Goal: Task Accomplishment & Management: Manage account settings

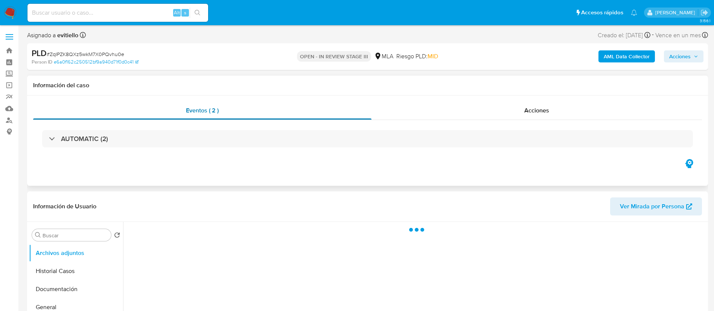
select select "10"
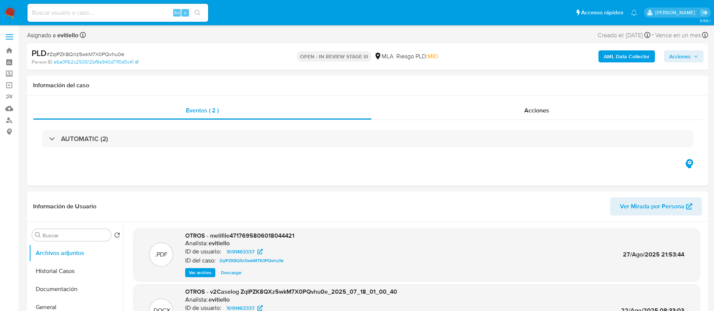
click at [13, 12] on img at bounding box center [10, 12] width 13 height 13
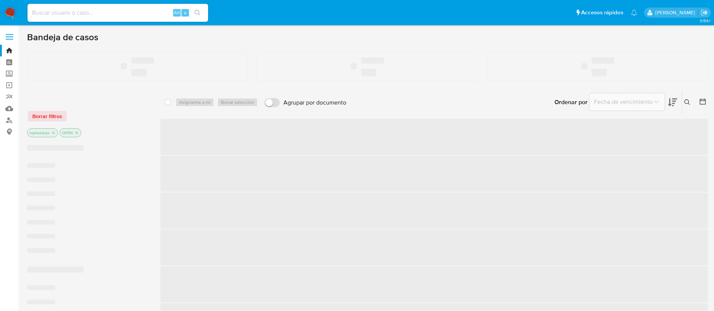
click at [155, 15] on input at bounding box center [117, 13] width 181 height 10
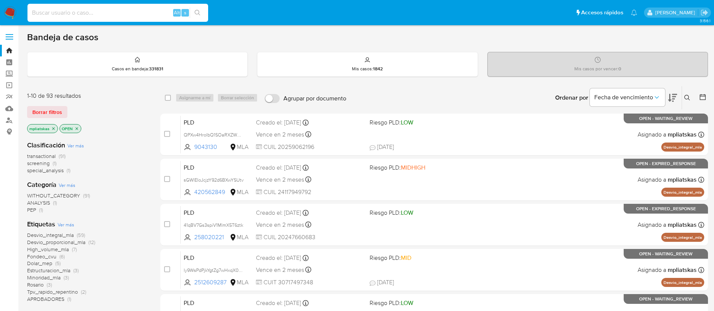
paste input "4Fe6BLX1WAnlCiInr2XNgCAJ"
type input "4Fe6BLX1WAnlCiInr2XNgCAJ"
click at [200, 17] on button "search-icon" at bounding box center [197, 13] width 15 height 11
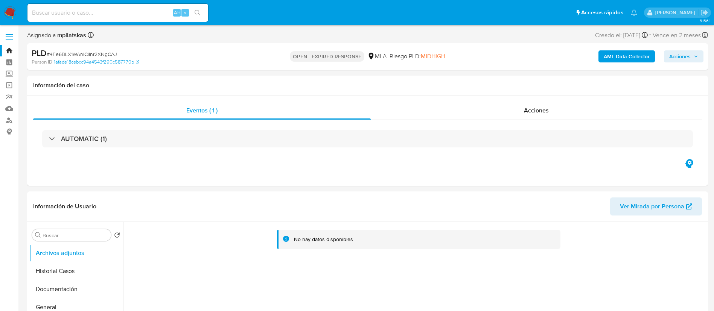
select select "10"
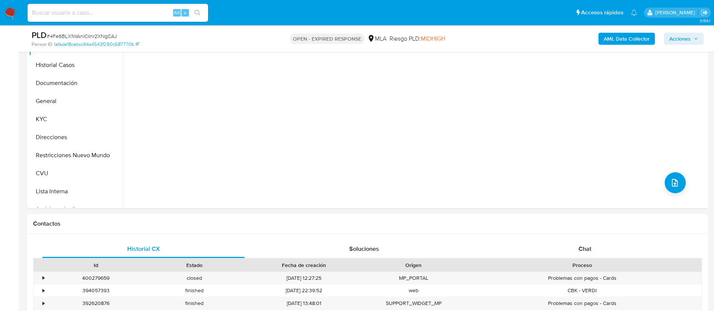
scroll to position [226, 0]
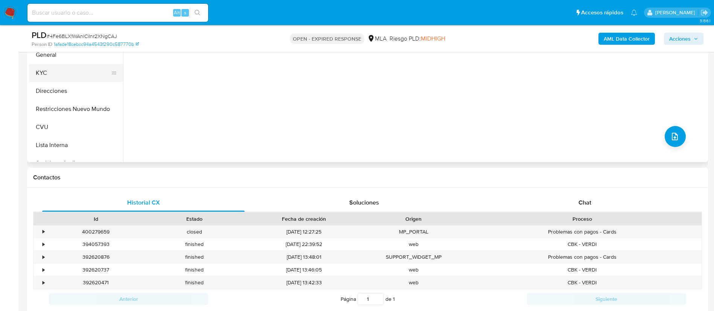
click at [62, 75] on button "KYC" at bounding box center [73, 73] width 88 height 18
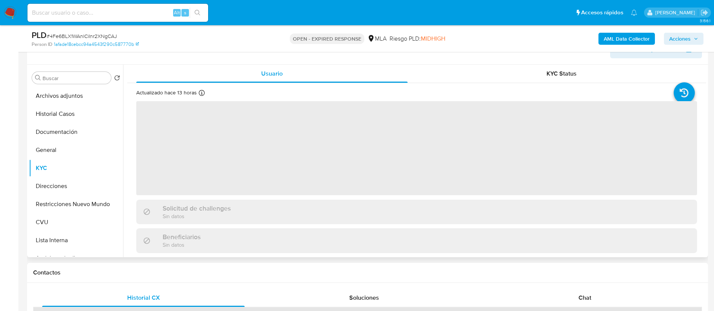
scroll to position [113, 0]
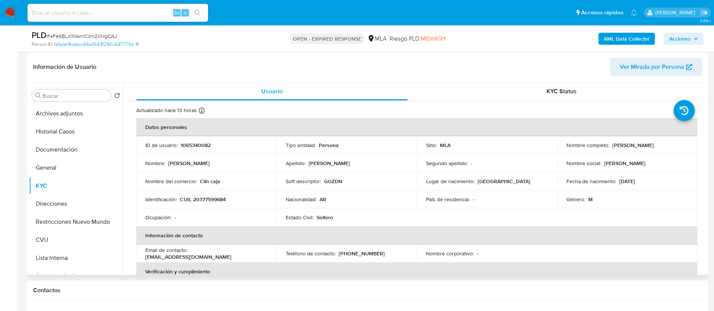
click at [186, 147] on p "1065340082" at bounding box center [196, 145] width 30 height 7
copy p "1065340082"
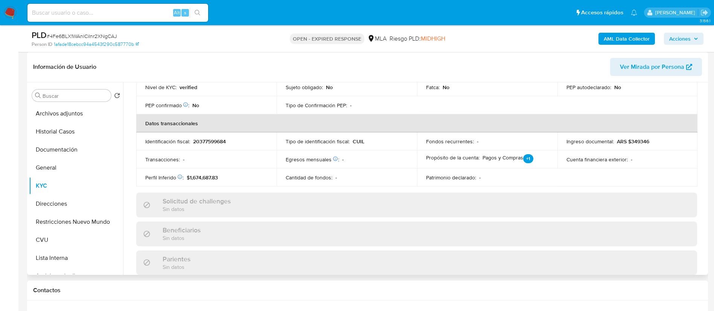
scroll to position [390, 0]
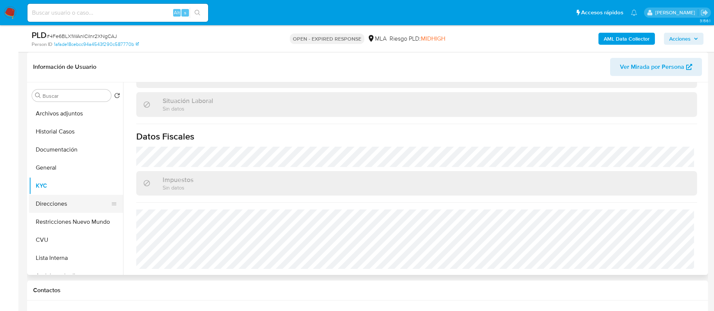
click at [67, 204] on button "Direcciones" at bounding box center [73, 204] width 88 height 18
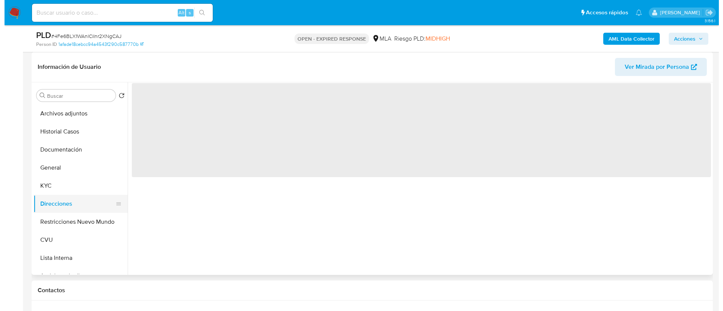
scroll to position [0, 0]
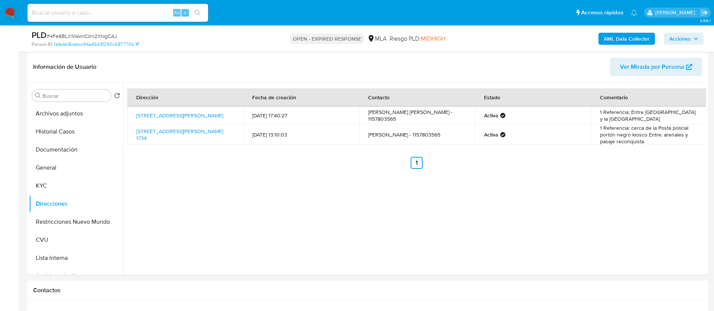
click at [623, 38] on b "AML Data Collector" at bounding box center [627, 39] width 46 height 12
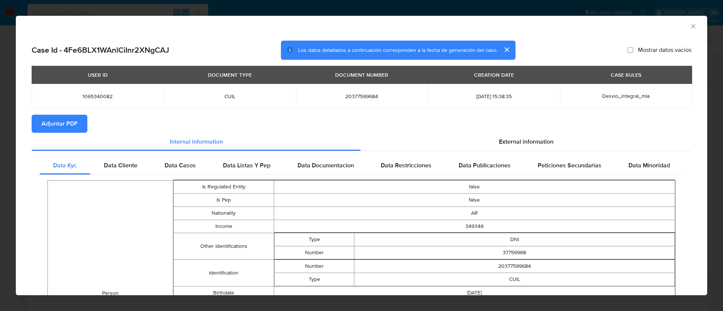
click at [81, 122] on button "Adjuntar PDF" at bounding box center [60, 124] width 56 height 18
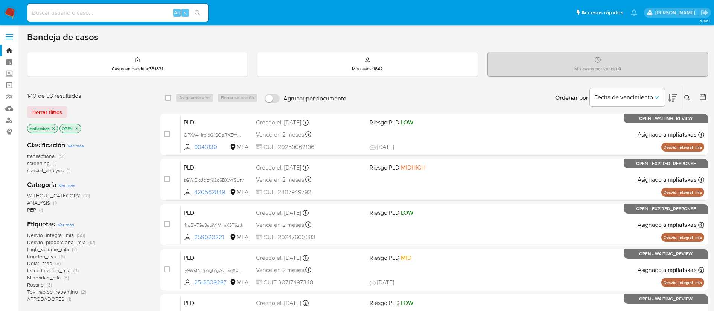
drag, startPoint x: 686, startPoint y: 100, endPoint x: 664, endPoint y: 116, distance: 27.3
click at [685, 100] on icon at bounding box center [687, 98] width 6 height 6
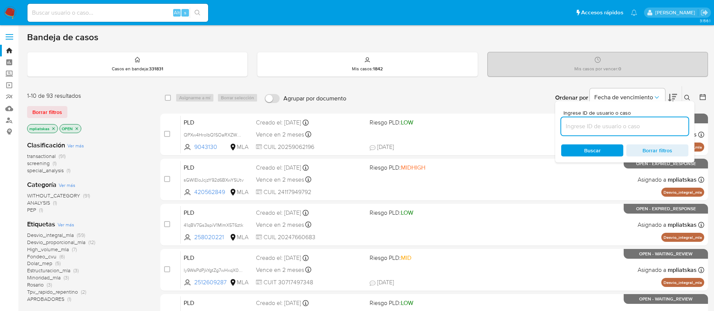
click at [620, 126] on input at bounding box center [624, 127] width 127 height 10
type input "4Fe6BLX1WAnlCiInr2XNgCAJ"
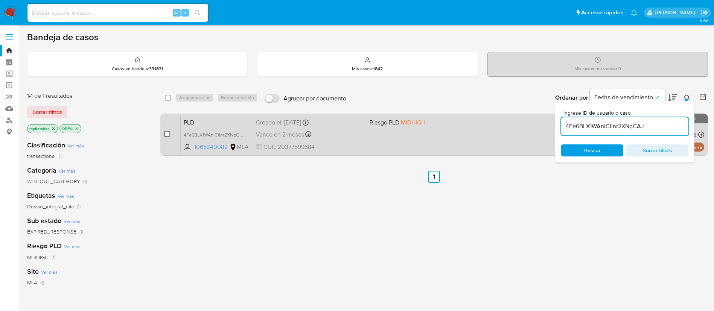
click at [166, 134] on input "checkbox" at bounding box center [167, 134] width 6 height 6
checkbox input "true"
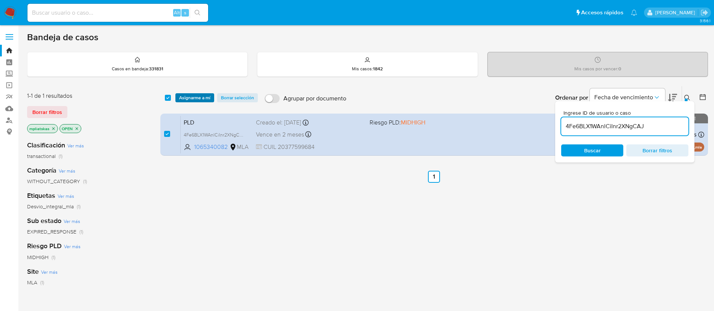
click at [189, 99] on span "Asignarme a mí" at bounding box center [194, 98] width 31 height 8
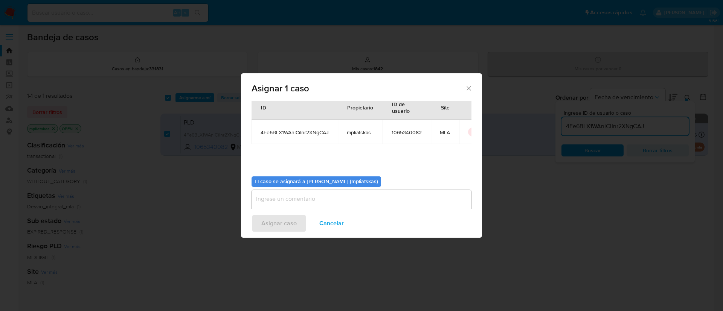
scroll to position [39, 0]
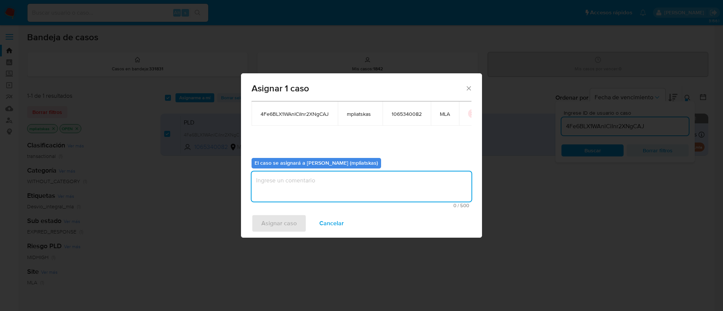
click at [365, 182] on textarea "assign-modal" at bounding box center [361, 187] width 220 height 30
click at [285, 217] on span "Asignar caso" at bounding box center [278, 223] width 35 height 17
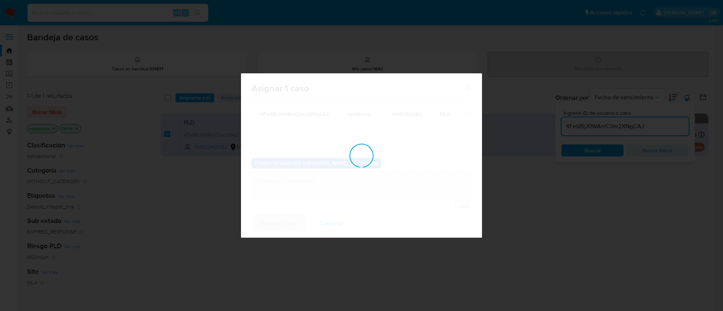
checkbox input "false"
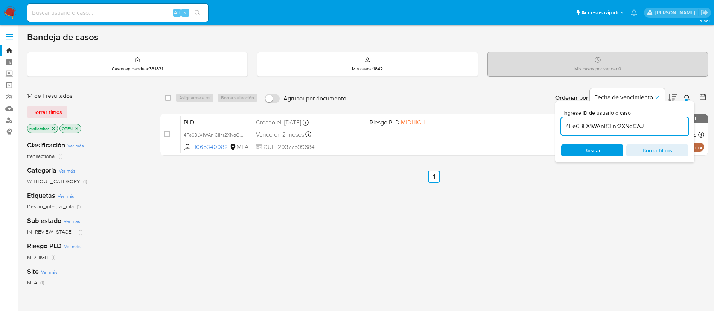
click at [602, 123] on input "4Fe6BLX1WAnlCiInr2XNgCAJ" at bounding box center [624, 127] width 127 height 10
paste input "5vfT5cAWuw4fZUZ4DlE2weog"
type input "5vfT5cAWuw4fZUZ4DlE2weog"
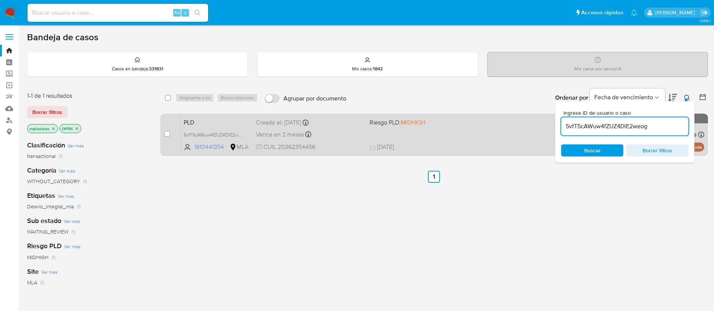
click at [171, 133] on div "case-item-checkbox No es posible asignar el caso" at bounding box center [172, 135] width 17 height 38
click at [168, 134] on input "checkbox" at bounding box center [167, 134] width 6 height 6
checkbox input "true"
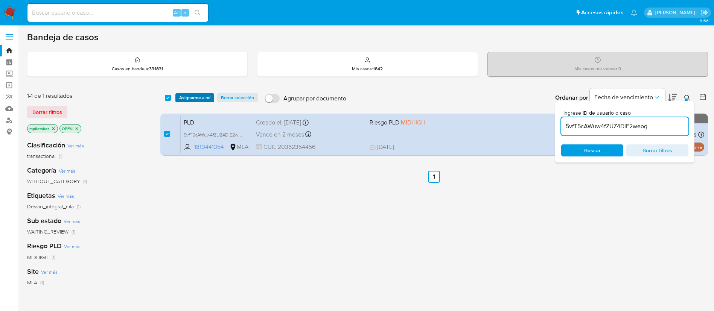
click at [199, 101] on span "Asignarme a mí" at bounding box center [194, 98] width 31 height 8
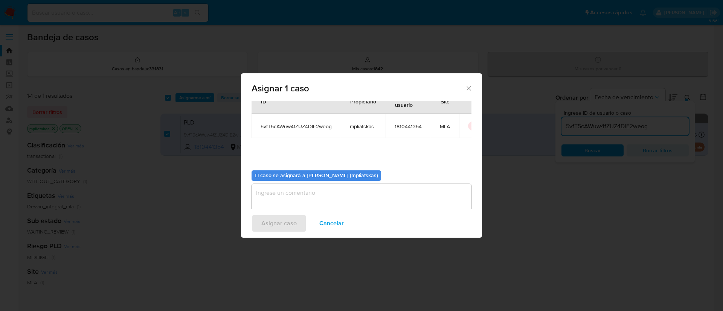
scroll to position [39, 0]
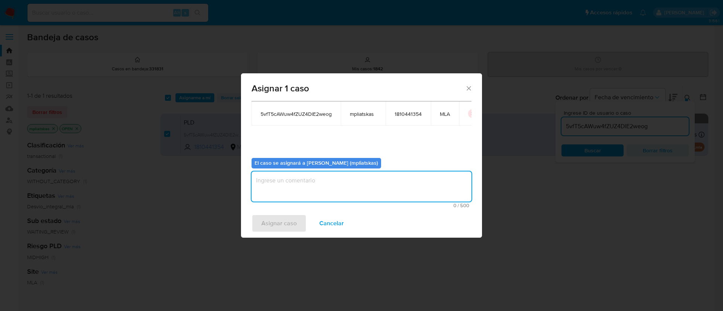
click at [314, 195] on textarea "assign-modal" at bounding box center [361, 187] width 220 height 30
click at [284, 222] on span "Asignar caso" at bounding box center [278, 223] width 35 height 17
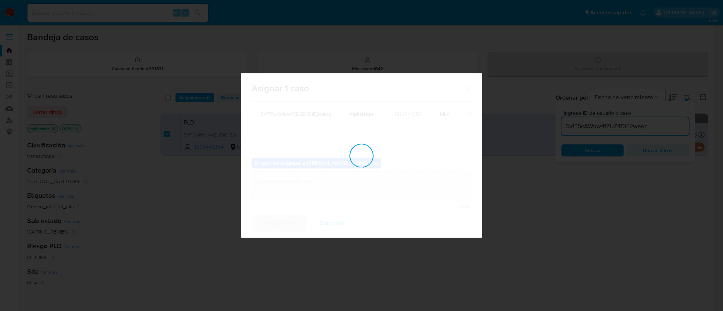
checkbox input "false"
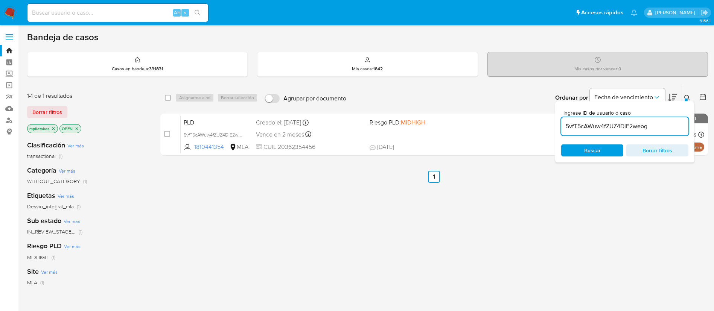
click at [618, 124] on input "5vfT5cAWuw4fZUZ4DlE2weog" at bounding box center [624, 127] width 127 height 10
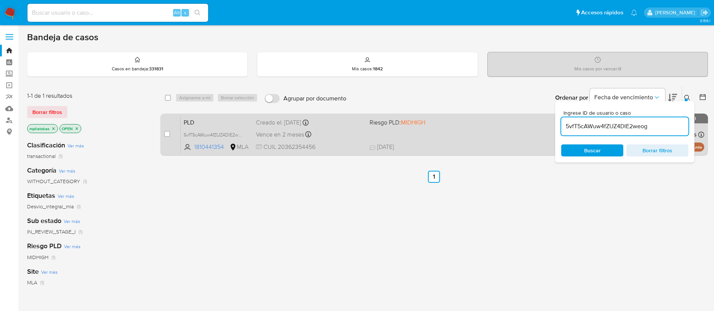
paste input "37MsZxRcomELBApkQOtd44UA"
type input "37MsZxRcomELBApkQOtd44UA"
click at [169, 132] on input "checkbox" at bounding box center [167, 134] width 6 height 6
checkbox input "true"
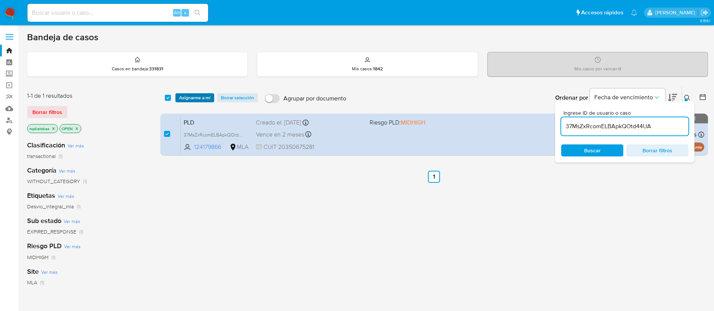
click at [196, 99] on span "Asignarme a mí" at bounding box center [194, 98] width 31 height 8
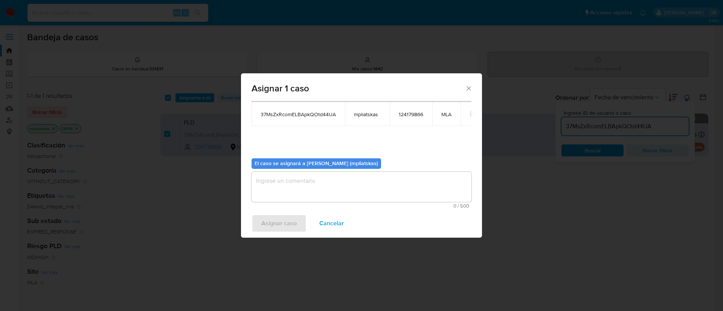
scroll to position [39, 0]
click at [309, 183] on textarea "assign-modal" at bounding box center [361, 187] width 220 height 30
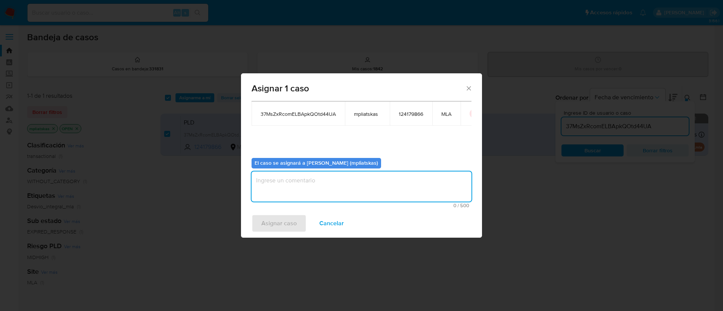
paste textarea "37MsZxRcomELBApkQOtd44UA"
type textarea "37MsZxRcomELBApkQOtd44UA"
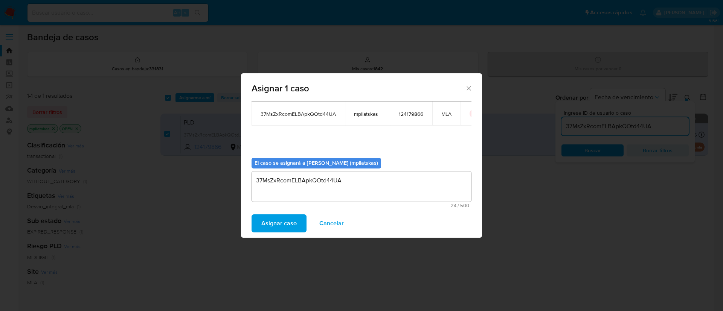
click at [285, 221] on span "Asignar caso" at bounding box center [278, 223] width 35 height 17
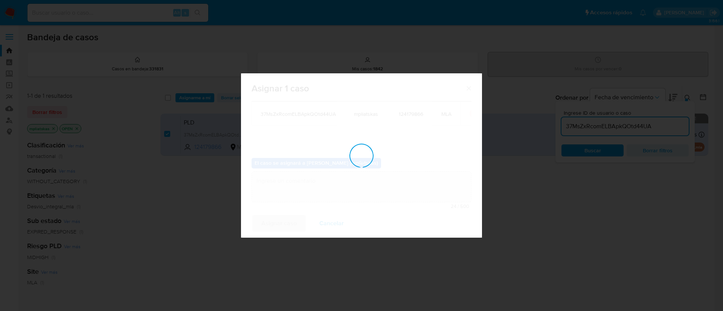
checkbox input "false"
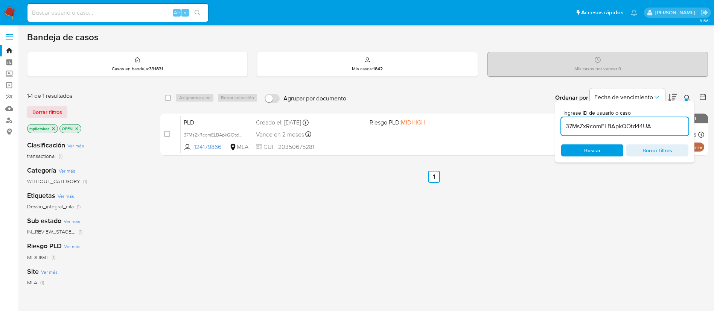
click at [621, 125] on input "37MsZxRcomELBApkQOtd44UA" at bounding box center [624, 127] width 127 height 10
paste input "CEXu8LrrxEbRPp4Y0fjzZjeT"
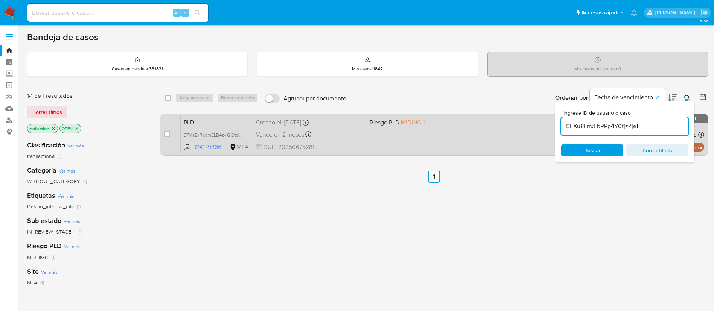
type input "CEXu8LrrxEbRPp4Y0fjzZjeT"
click at [168, 135] on input "checkbox" at bounding box center [167, 134] width 6 height 6
checkbox input "true"
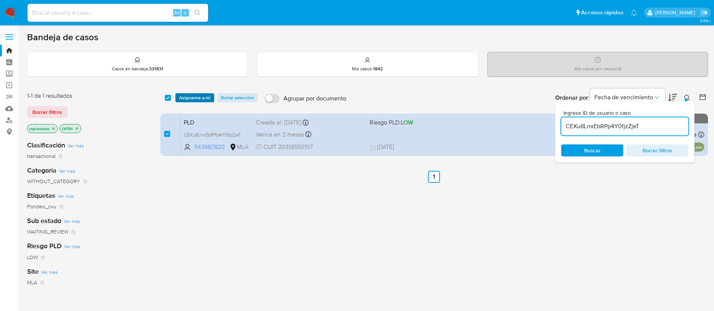
click at [197, 99] on span "Asignarme a mí" at bounding box center [194, 98] width 31 height 8
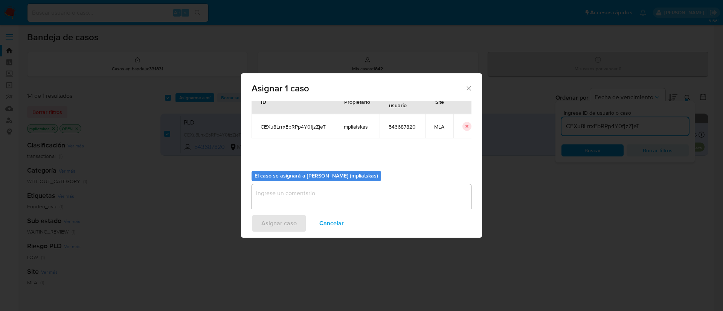
scroll to position [39, 0]
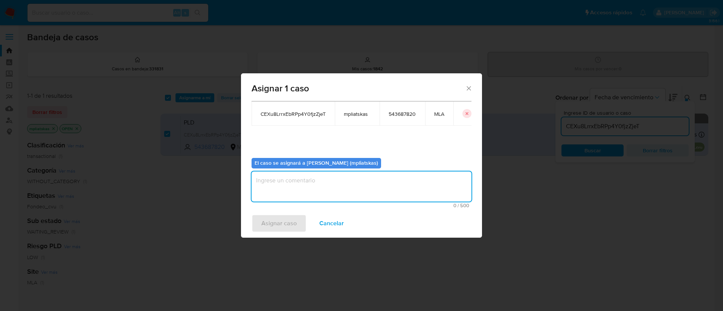
click at [294, 198] on textarea "assign-modal" at bounding box center [361, 187] width 220 height 30
click at [278, 227] on span "Asignar caso" at bounding box center [278, 223] width 35 height 17
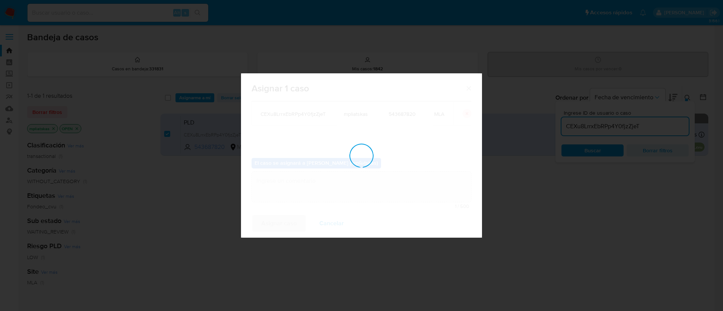
checkbox input "false"
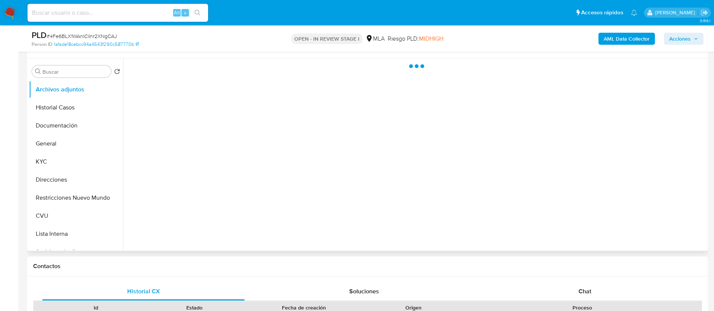
scroll to position [169, 0]
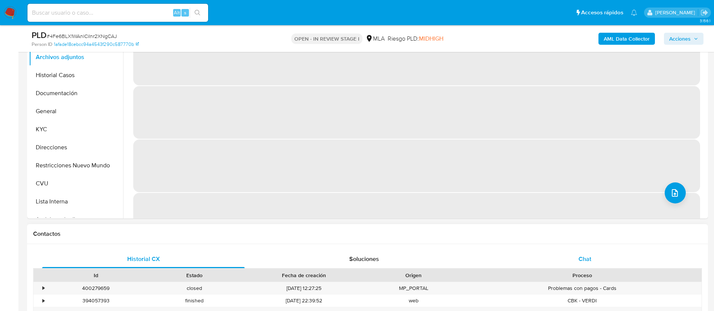
click at [552, 254] on div "Chat" at bounding box center [585, 259] width 203 height 18
select select "10"
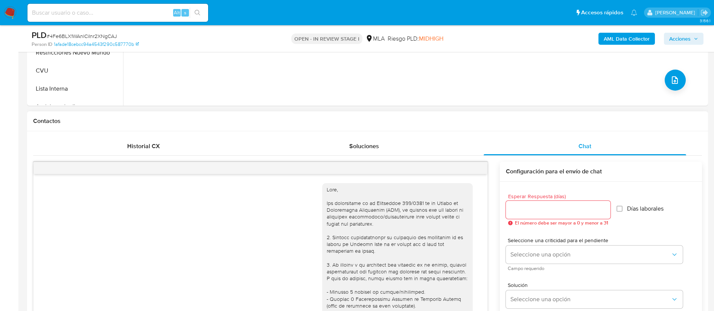
scroll to position [431, 0]
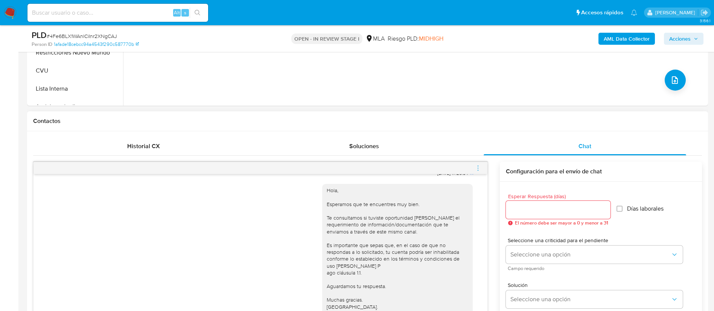
click at [481, 170] on icon "menu-action" at bounding box center [478, 168] width 7 height 7
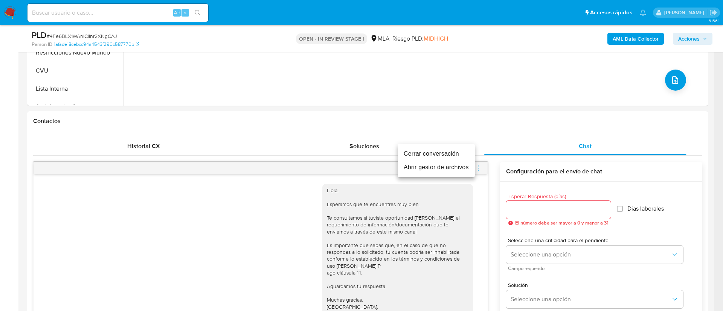
click at [466, 152] on li "Cerrar conversación" at bounding box center [436, 154] width 77 height 14
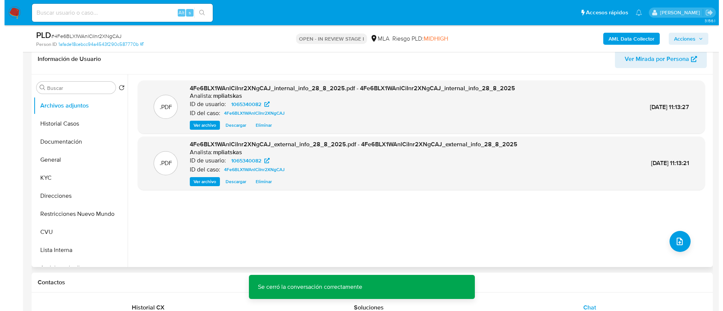
scroll to position [113, 0]
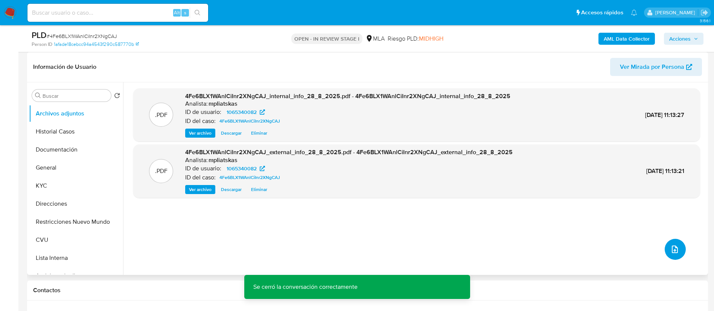
click at [665, 254] on button "upload-file" at bounding box center [675, 249] width 21 height 21
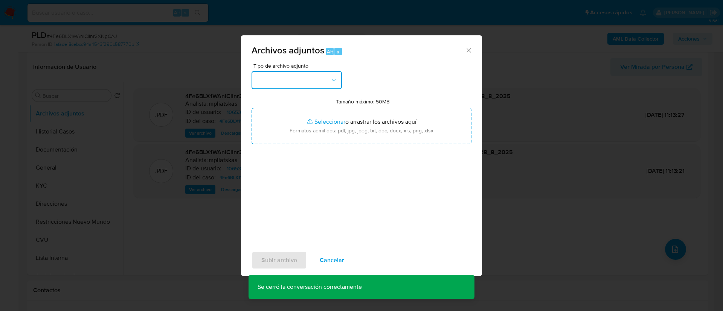
click at [311, 80] on button "button" at bounding box center [296, 80] width 90 height 18
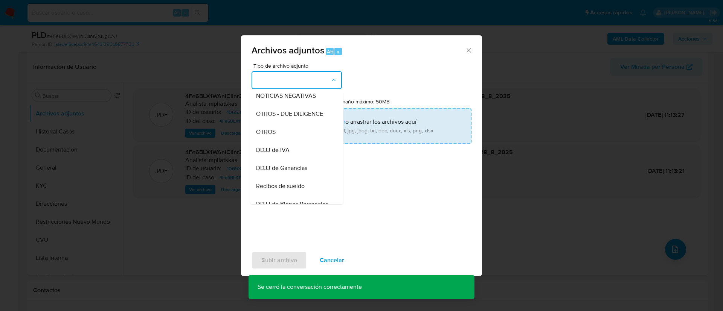
click at [296, 133] on div "OTROS" at bounding box center [294, 132] width 77 height 18
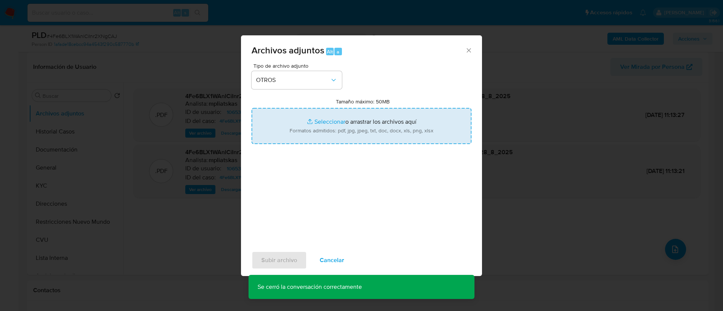
click at [296, 133] on input "Tamaño máximo: 50MB Seleccionar archivos" at bounding box center [361, 126] width 220 height 36
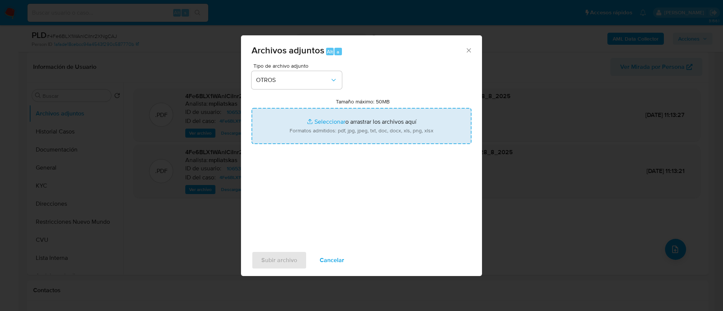
type input "C:\fakepath\1065340082 Movimientos.xlsx"
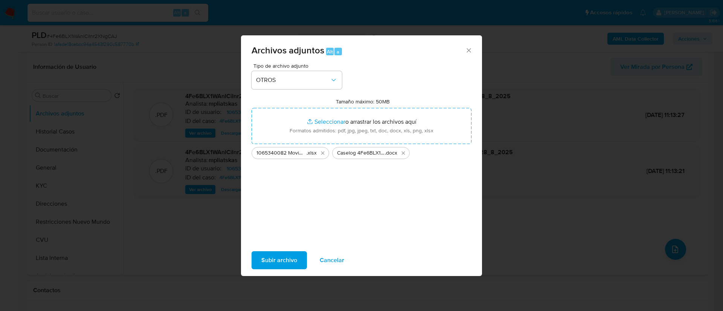
click at [289, 261] on span "Subir archivo" at bounding box center [279, 260] width 36 height 17
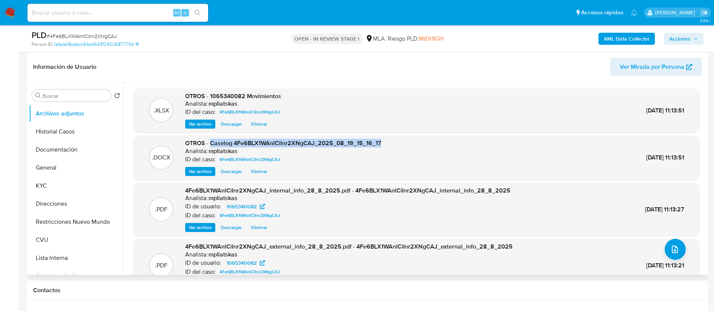
drag, startPoint x: 210, startPoint y: 141, endPoint x: 416, endPoint y: 134, distance: 205.7
click at [416, 134] on div ".XLSX OTROS - 1065340082 Movimientos Analista: mpliatskas ID del caso: 4Fe6BLX1…" at bounding box center [416, 190] width 567 height 204
copy span "Caselog 4Fe6BLX1WAnlCiInr2XNgCAJ_2025_08_19_15_16_17"
drag, startPoint x: 684, startPoint y: 34, endPoint x: 674, endPoint y: 44, distance: 14.9
click at [686, 35] on span "Acciones" at bounding box center [679, 39] width 21 height 12
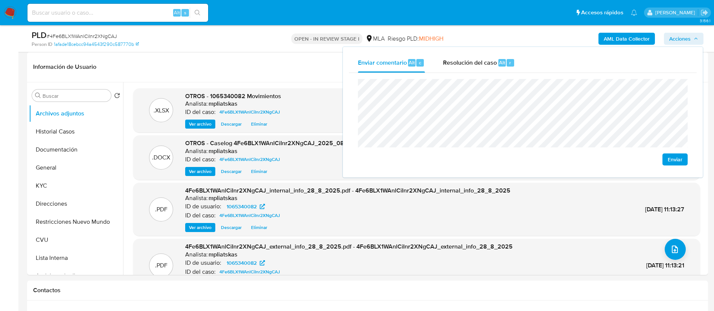
drag, startPoint x: 508, startPoint y: 60, endPoint x: 503, endPoint y: 76, distance: 17.0
click at [508, 59] on div "r" at bounding box center [511, 63] width 8 height 8
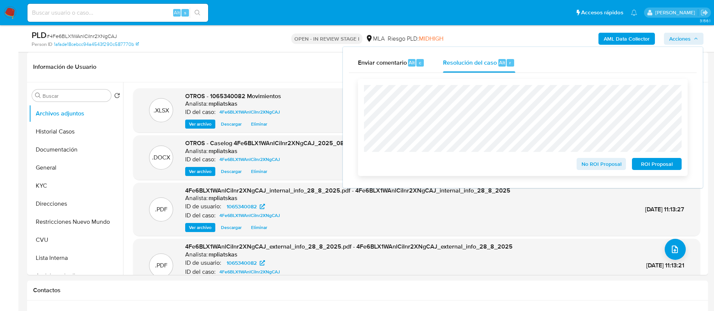
click at [614, 162] on span "No ROI Proposal" at bounding box center [601, 164] width 39 height 11
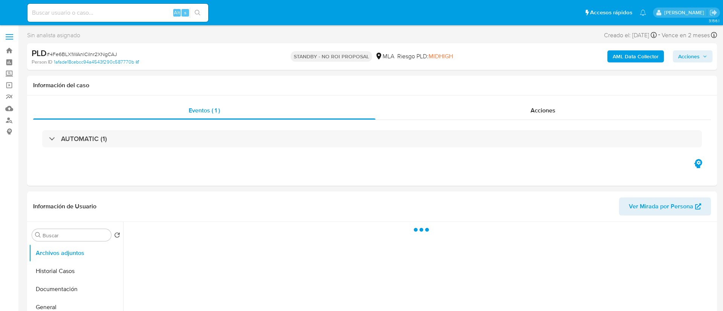
select select "10"
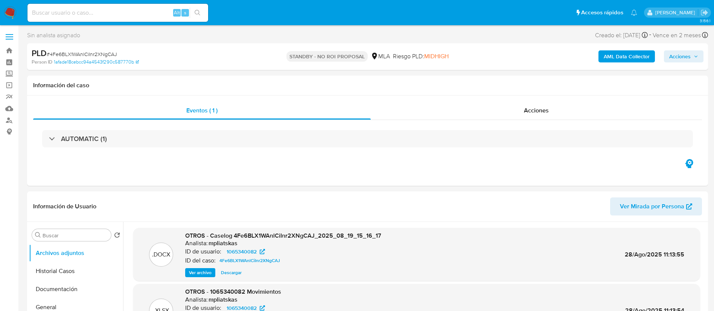
click at [137, 5] on div "Alt s" at bounding box center [117, 13] width 181 height 18
click at [142, 9] on input at bounding box center [117, 13] width 181 height 10
paste input "5vfT5cAWuw4fZUZ4DlE2weog"
type input "5vfT5cAWuw4fZUZ4DlE2weog"
click at [191, 17] on button "search-icon" at bounding box center [197, 13] width 15 height 11
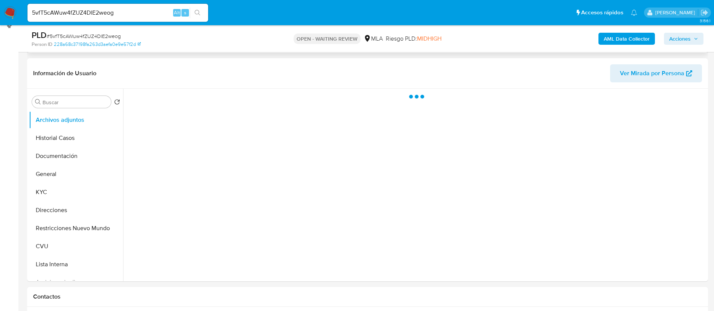
scroll to position [169, 0]
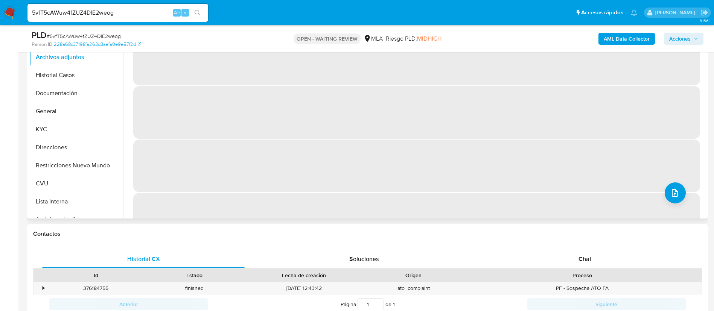
select select "10"
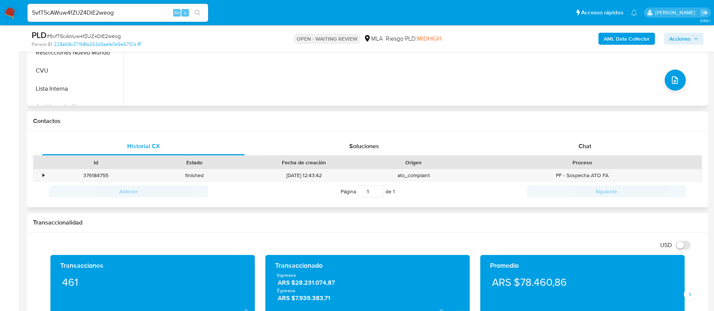
click at [543, 158] on div "Proceso" at bounding box center [582, 162] width 239 height 13
click at [543, 142] on div "Chat" at bounding box center [585, 146] width 203 height 18
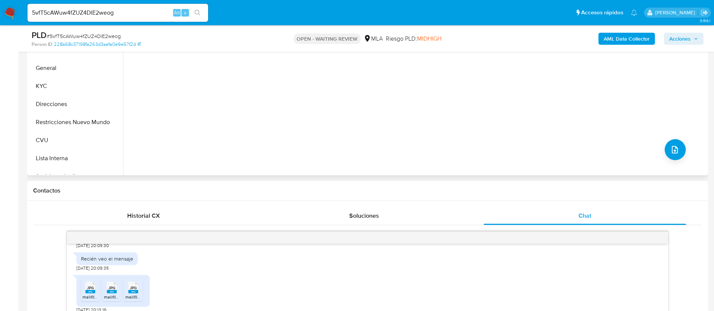
scroll to position [113, 0]
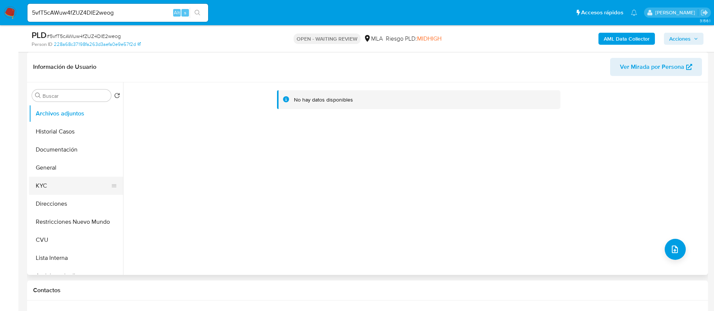
click at [49, 190] on button "KYC" at bounding box center [73, 186] width 88 height 18
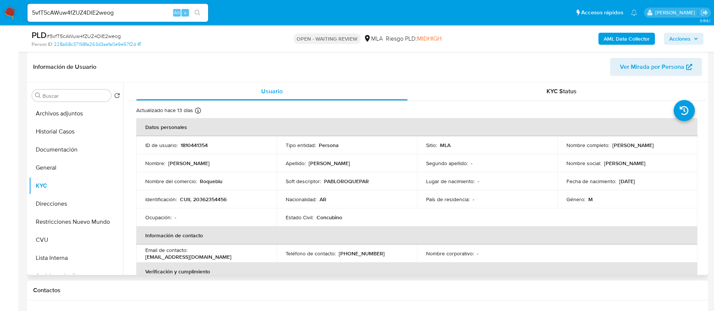
click at [193, 143] on p "1810441354" at bounding box center [194, 145] width 27 height 7
copy p "1810441354"
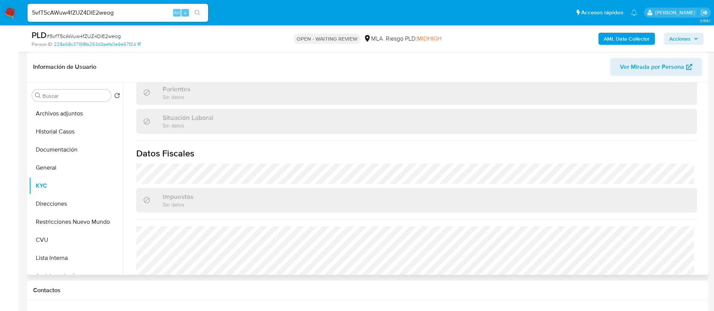
scroll to position [390, 0]
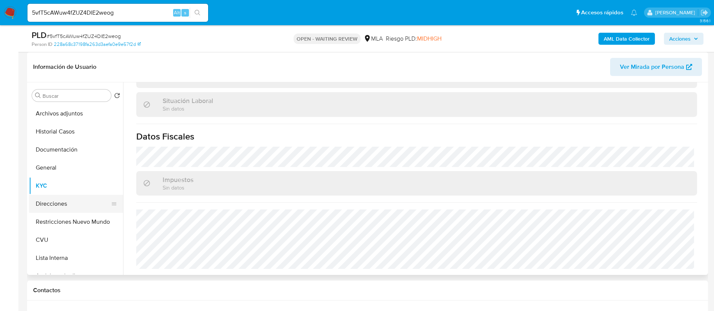
click at [78, 203] on button "Direcciones" at bounding box center [73, 204] width 88 height 18
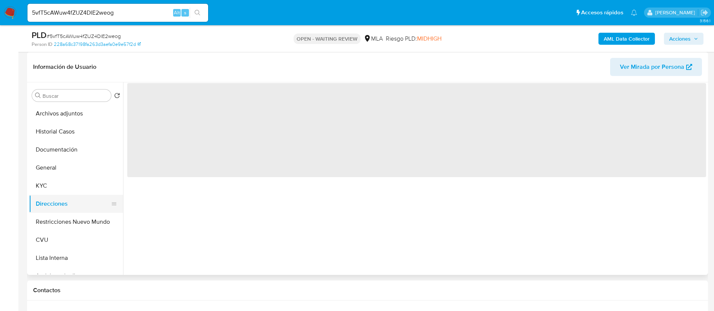
scroll to position [0, 0]
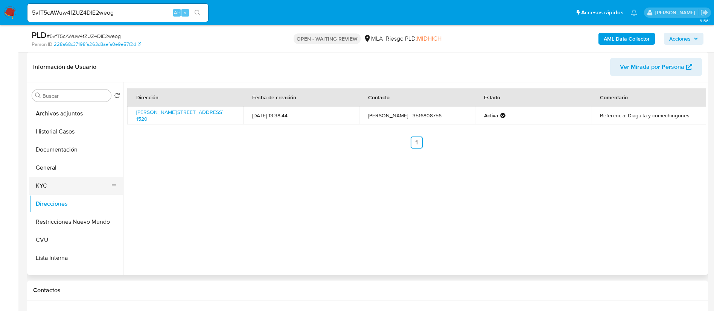
click at [72, 188] on button "KYC" at bounding box center [73, 186] width 88 height 18
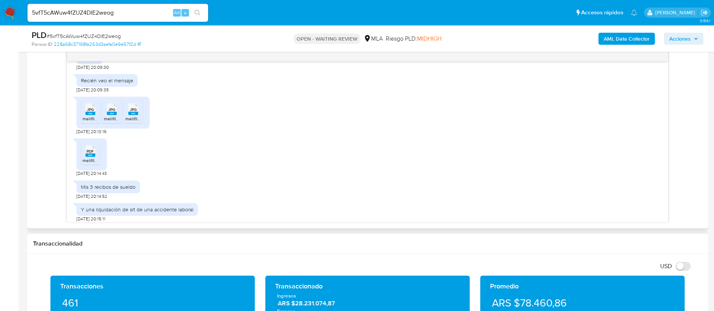
scroll to position [447, 0]
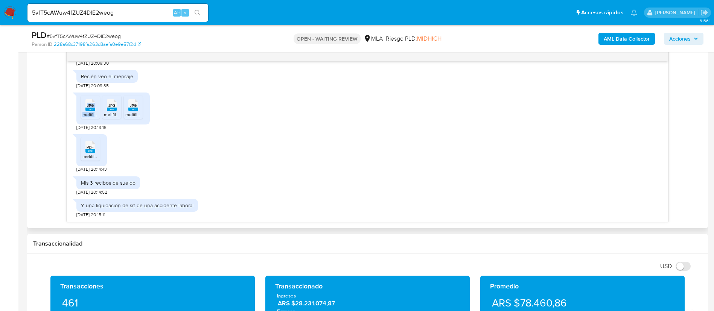
click at [94, 112] on li "JPG JPG melifile6510387744391695856.jpg" at bounding box center [90, 107] width 19 height 23
click at [111, 110] on rect at bounding box center [112, 109] width 10 height 3
drag, startPoint x: 133, startPoint y: 110, endPoint x: 122, endPoint y: 118, distance: 13.8
click at [133, 110] on rect at bounding box center [133, 109] width 10 height 3
click at [92, 149] on span "PDF" at bounding box center [90, 147] width 7 height 5
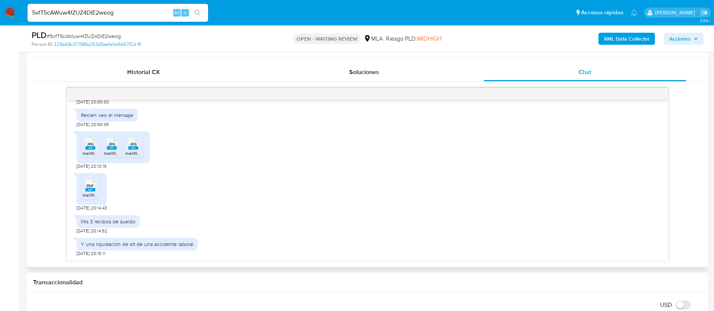
scroll to position [339, 0]
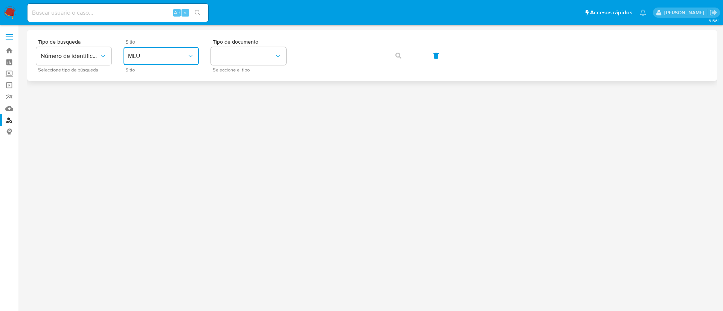
click at [162, 62] on button "MLU" at bounding box center [160, 56] width 75 height 18
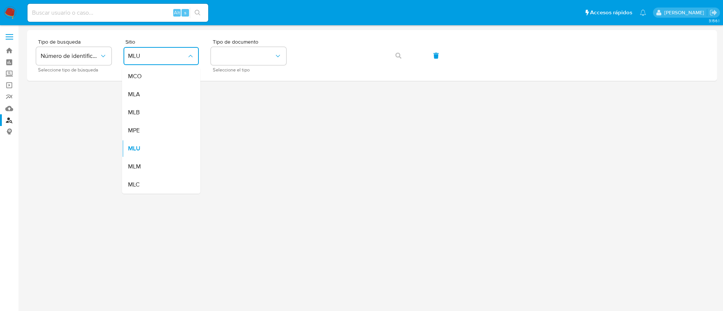
click at [155, 100] on div "MLA" at bounding box center [159, 94] width 62 height 18
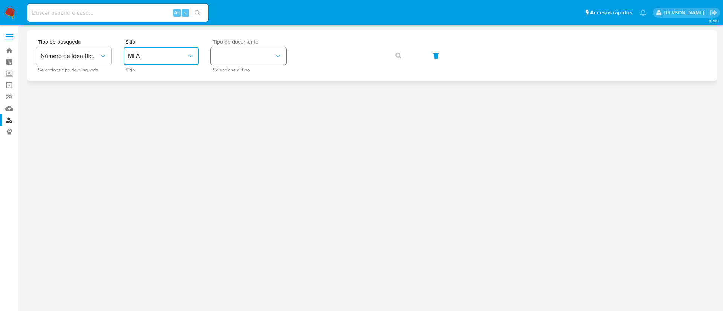
click at [233, 58] on button "identificationType" at bounding box center [248, 56] width 75 height 18
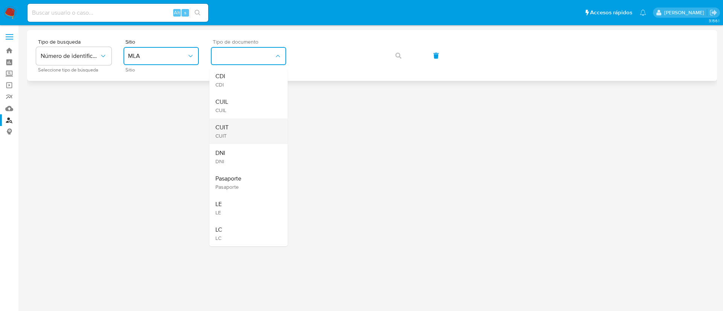
click at [257, 130] on div "CUIT CUIT" at bounding box center [246, 132] width 62 height 26
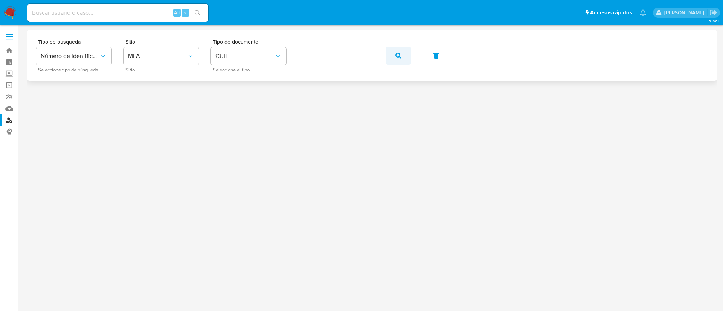
click at [393, 53] on button "button" at bounding box center [399, 56] width 26 height 18
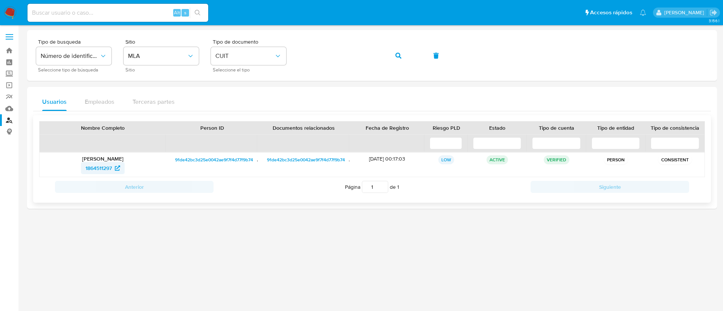
click at [96, 169] on span "1864511297" at bounding box center [98, 168] width 26 height 12
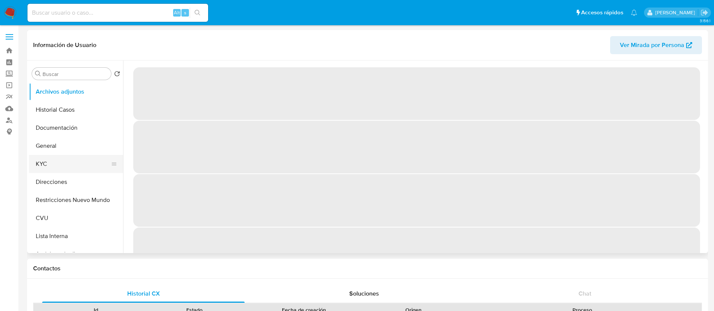
select select "10"
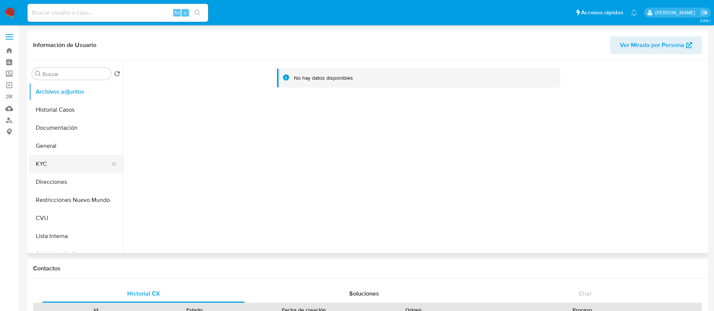
click at [87, 168] on button "KYC" at bounding box center [73, 164] width 88 height 18
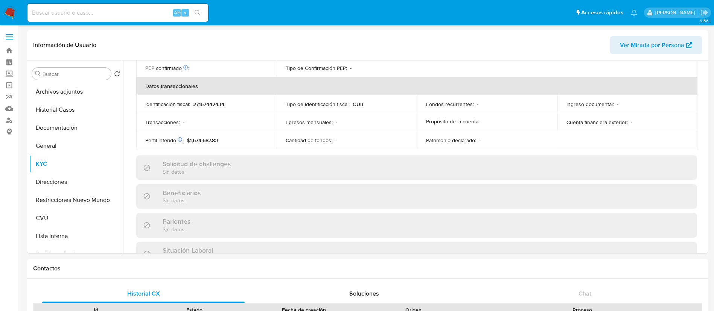
scroll to position [390, 0]
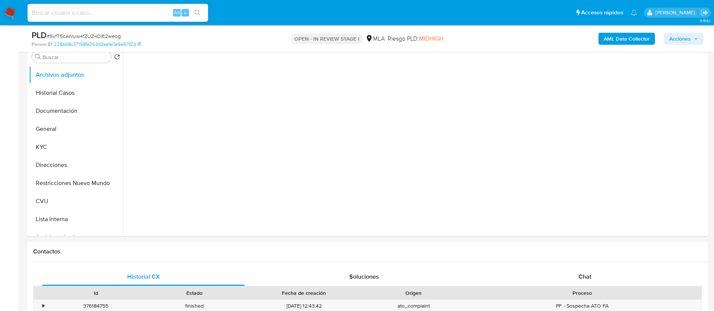
scroll to position [282, 0]
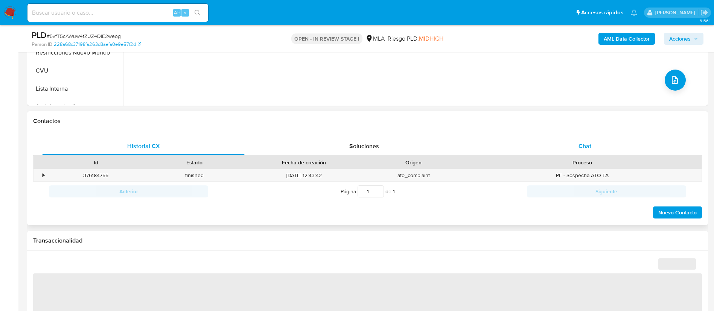
select select "10"
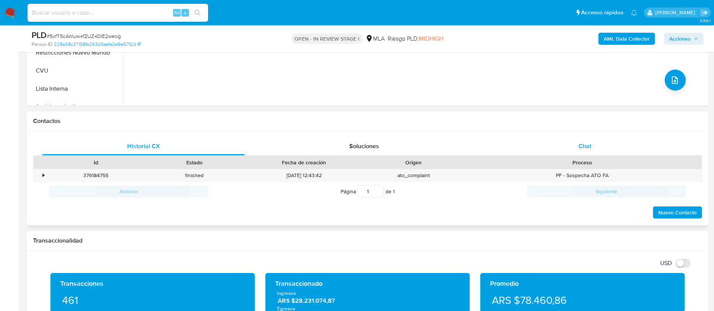
click at [501, 142] on div "Chat" at bounding box center [585, 146] width 203 height 18
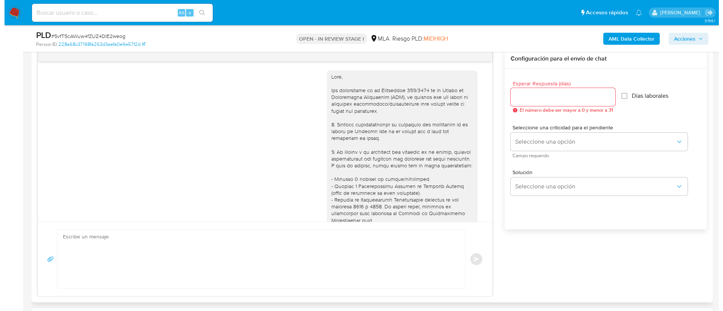
scroll to position [447, 0]
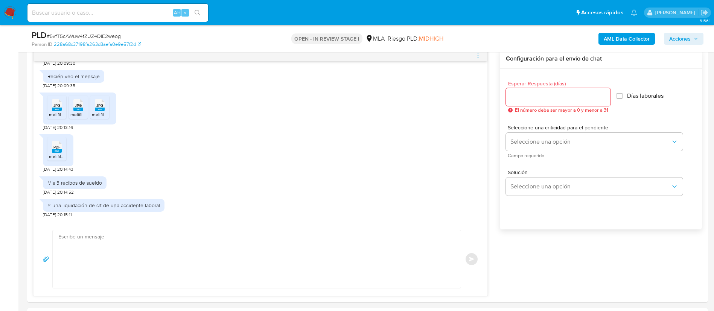
click at [476, 49] on div "PLD # 5vfT5cAWuw4fZUZ4DlE2weog Person ID 228a68c37198fa263d3aefa0e9e57f2d OPEN …" at bounding box center [367, 38] width 681 height 27
click at [477, 53] on icon "menu-action" at bounding box center [478, 55] width 7 height 7
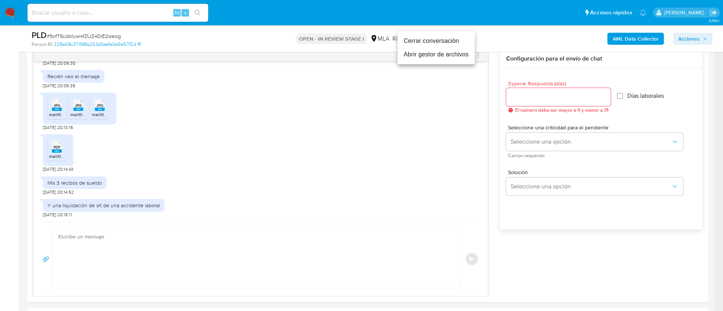
click at [470, 51] on li "Abrir gestor de archivos" at bounding box center [436, 55] width 77 height 14
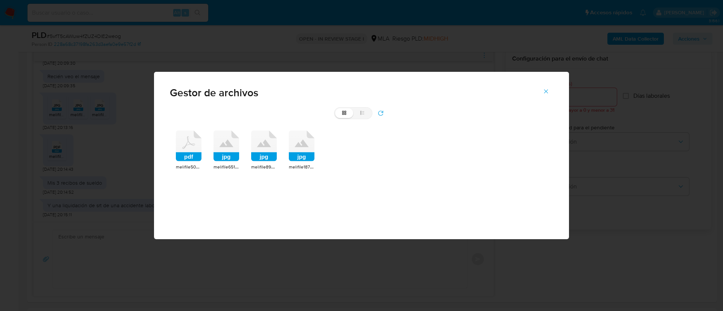
click at [192, 158] on rect at bounding box center [189, 156] width 26 height 9
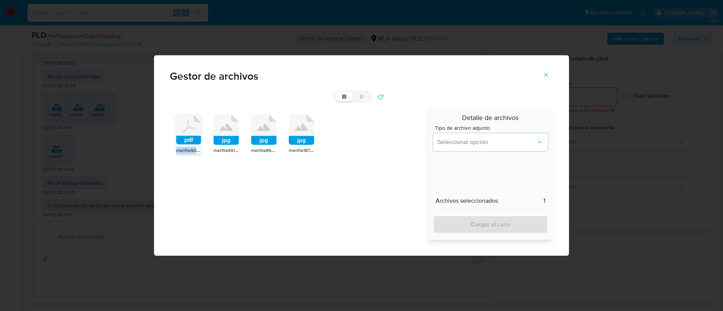
click at [192, 158] on div "pdf melifile5002976736738177584.pdf jpg melifile6510387744391695856.jpg jpg mel…" at bounding box center [296, 174] width 253 height 132
click at [189, 148] on span "melifile5002976736738177584.pdf" at bounding box center [210, 150] width 69 height 8
click at [189, 145] on icon at bounding box center [188, 130] width 25 height 30
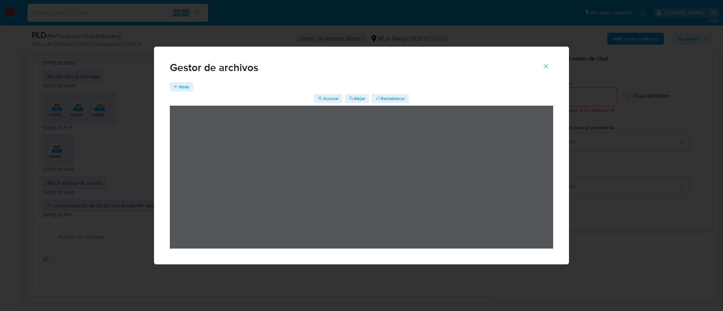
click at [550, 66] on button "Cerrar" at bounding box center [546, 66] width 26 height 18
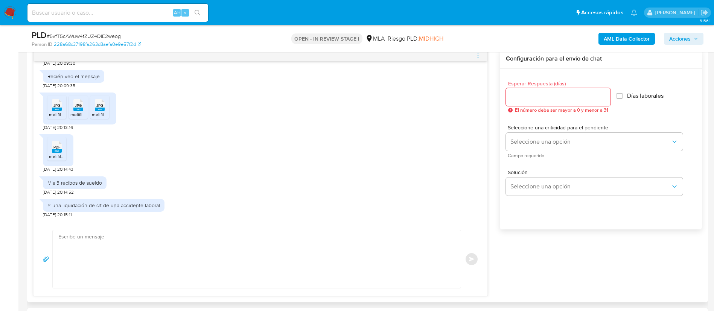
click at [479, 56] on icon "menu-action" at bounding box center [478, 55] width 7 height 7
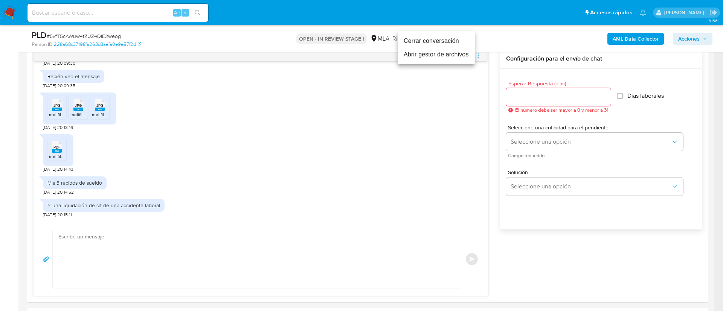
click at [468, 55] on li "Abrir gestor de archivos" at bounding box center [436, 55] width 77 height 14
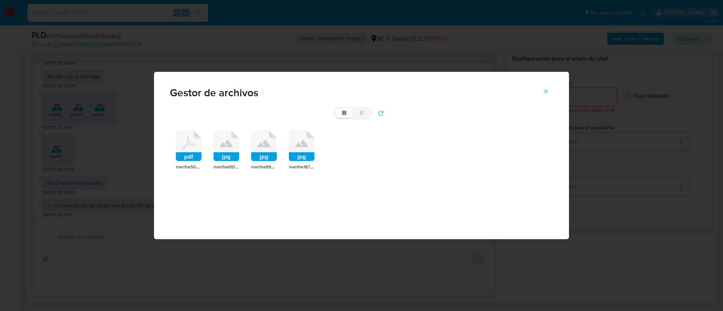
click at [220, 163] on span "melifile6510387744391695856.jpg" at bounding box center [247, 167] width 69 height 8
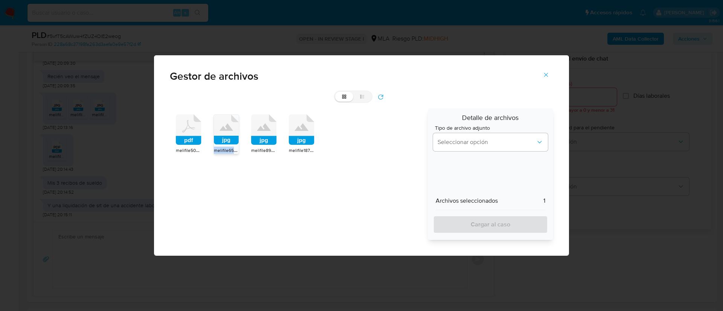
click at [220, 163] on div "pdf melifile5002976736738177584.pdf jpg melifile6510387744391695856.jpg jpg mel…" at bounding box center [296, 174] width 253 height 132
click at [224, 150] on span "melifile6510387744391695856.jpg" at bounding box center [248, 150] width 69 height 8
click at [224, 145] on icon at bounding box center [226, 130] width 25 height 30
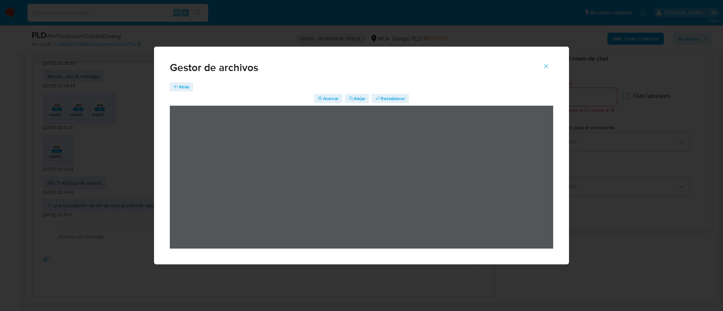
click at [182, 87] on span "Atrás" at bounding box center [184, 86] width 11 height 9
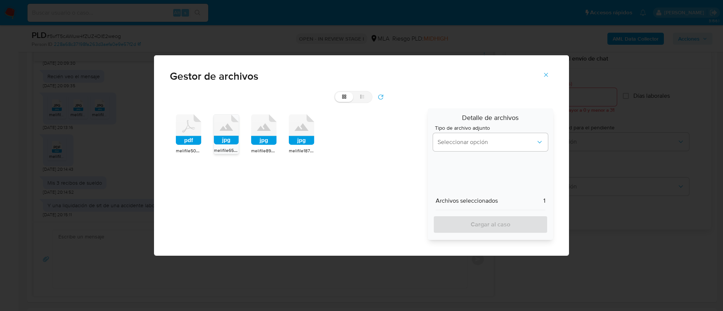
click at [259, 148] on span "melifile8908143112766432911.jpg" at bounding box center [284, 151] width 66 height 8
click at [259, 148] on span "melifile8908143112766432911.jpg" at bounding box center [284, 150] width 66 height 8
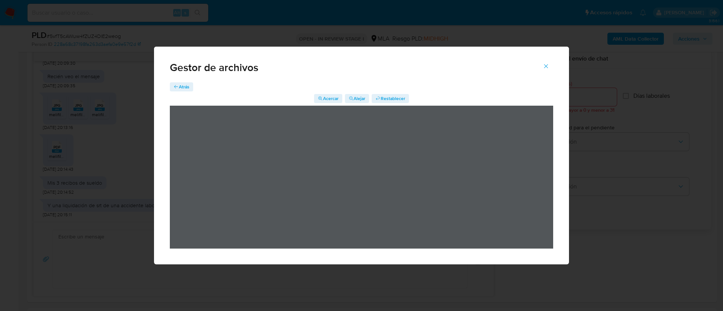
click at [186, 87] on span "Atrás" at bounding box center [184, 86] width 11 height 9
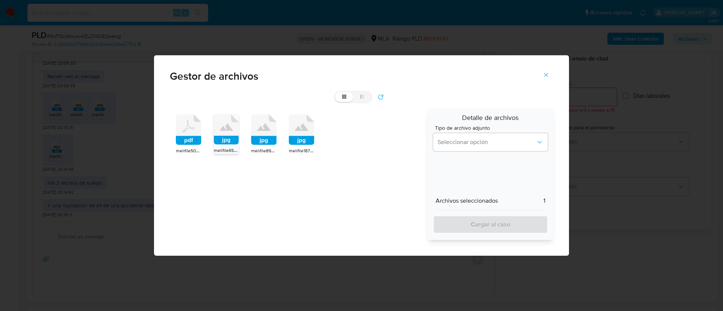
click at [294, 142] on rect at bounding box center [302, 140] width 26 height 9
click at [294, 142] on rect at bounding box center [301, 140] width 25 height 9
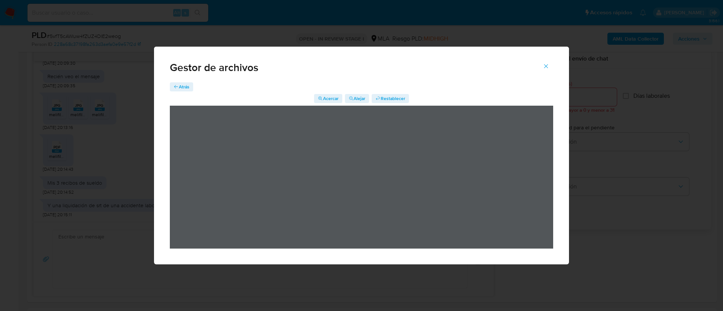
click at [185, 89] on span "Atrás" at bounding box center [184, 86] width 11 height 9
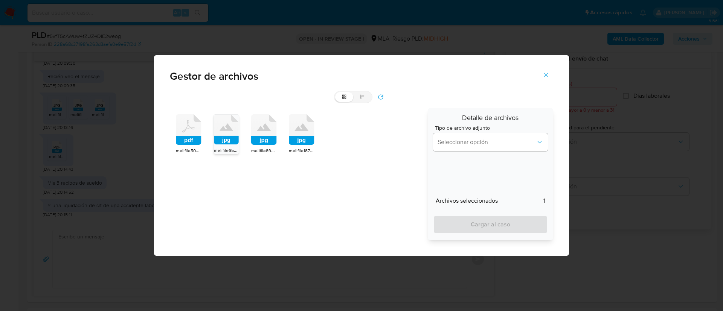
click at [258, 160] on div "pdf melifile5002976736738177584.pdf jpg melifile6510387744391695856.jpg jpg mel…" at bounding box center [296, 174] width 253 height 132
click at [231, 149] on span "melifile6510387744391695856.jpg" at bounding box center [248, 150] width 69 height 8
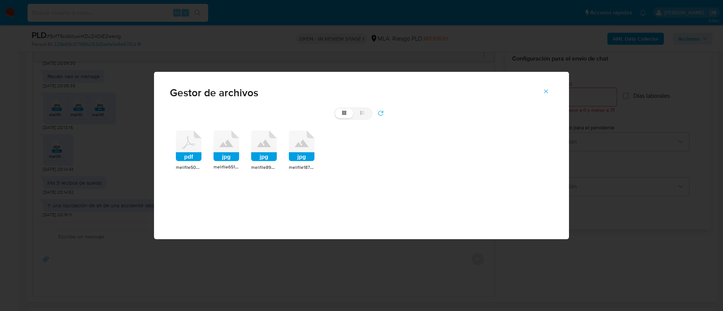
click at [256, 167] on span "melifile8908143112766432911.jpg" at bounding box center [284, 167] width 66 height 8
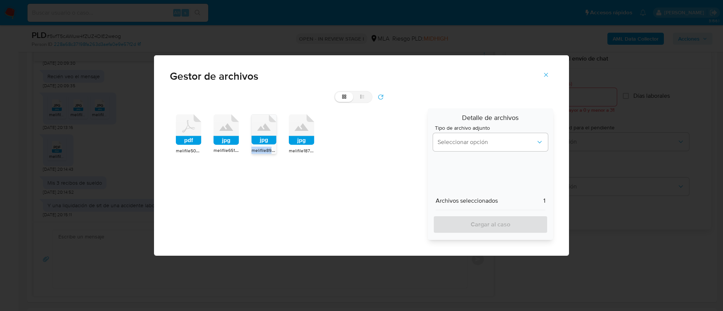
click at [256, 167] on div "pdf melifile5002976736738177584.pdf jpg melifile6510387744391695856.jpg jpg mel…" at bounding box center [296, 174] width 253 height 132
click at [258, 153] on div "melifile8908143112766432911.jpg" at bounding box center [263, 151] width 25 height 8
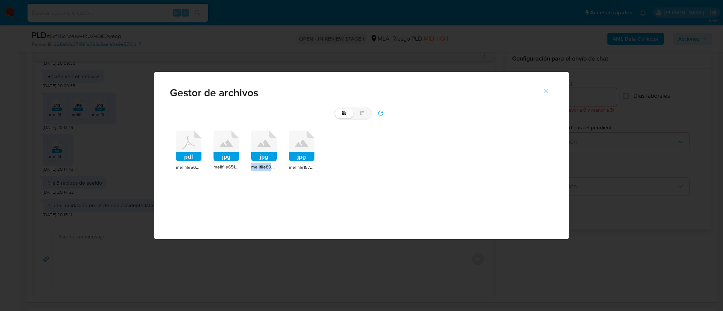
click at [256, 166] on span "melifile8908143112766432911.jpg" at bounding box center [284, 167] width 66 height 8
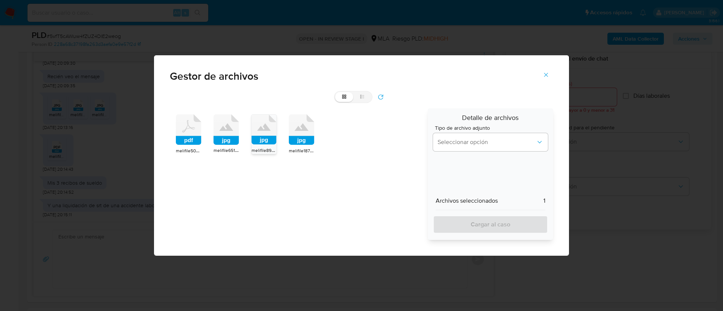
click at [262, 141] on rect at bounding box center [263, 140] width 25 height 9
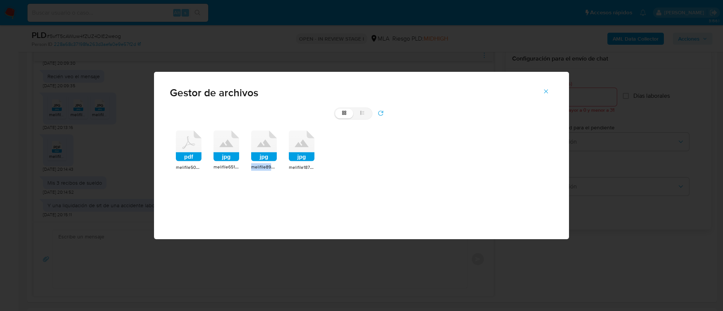
click at [262, 141] on icon at bounding box center [264, 146] width 26 height 31
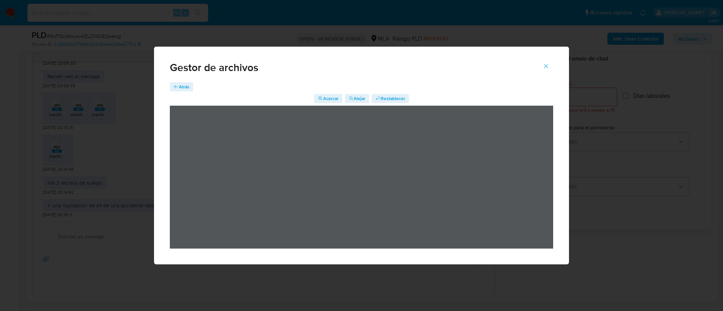
click at [186, 88] on span "Atrás" at bounding box center [184, 86] width 11 height 9
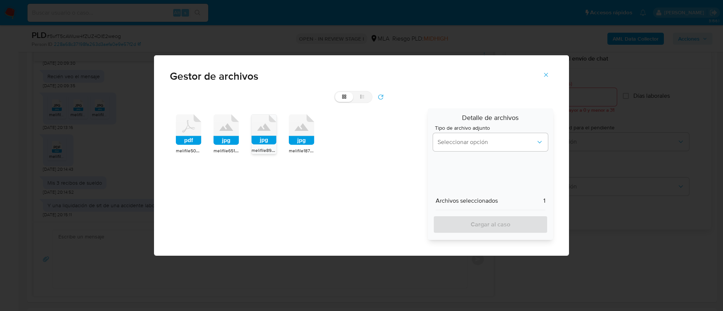
click at [301, 128] on icon at bounding box center [302, 129] width 26 height 31
click at [301, 128] on icon at bounding box center [301, 130] width 25 height 30
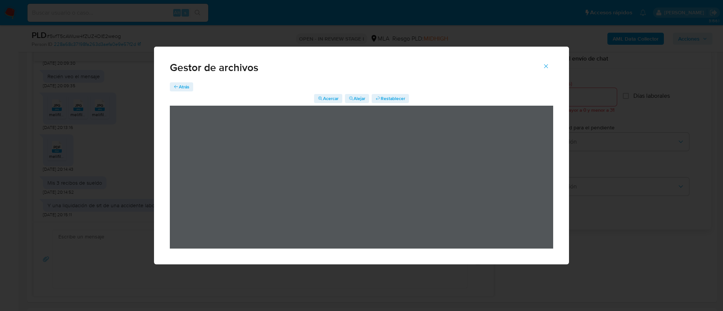
click at [177, 84] on span "Atrás" at bounding box center [182, 87] width 16 height 8
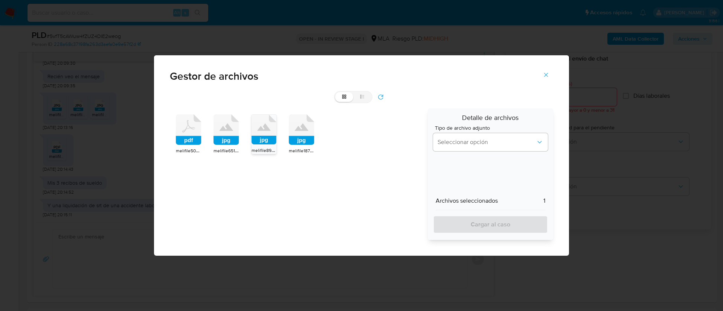
drag, startPoint x: 182, startPoint y: 150, endPoint x: 195, endPoint y: 149, distance: 12.5
click at [182, 151] on span "melifile5002976736738177584.pdf" at bounding box center [210, 151] width 69 height 8
click at [221, 147] on div "melifile6510387744391695856.jpg" at bounding box center [226, 151] width 26 height 8
click at [263, 148] on span "melifile8908143112766432911.jpg" at bounding box center [284, 150] width 66 height 8
click at [477, 141] on span "Seleccionar opción" at bounding box center [486, 143] width 98 height 8
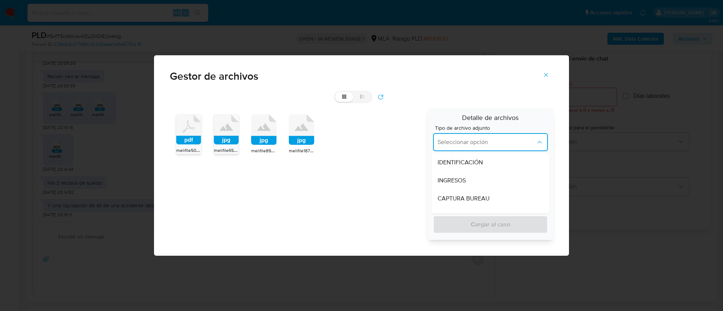
click at [478, 143] on span "Seleccionar opción" at bounding box center [486, 143] width 98 height 8
click at [466, 179] on div "INGRESOS" at bounding box center [487, 181] width 101 height 18
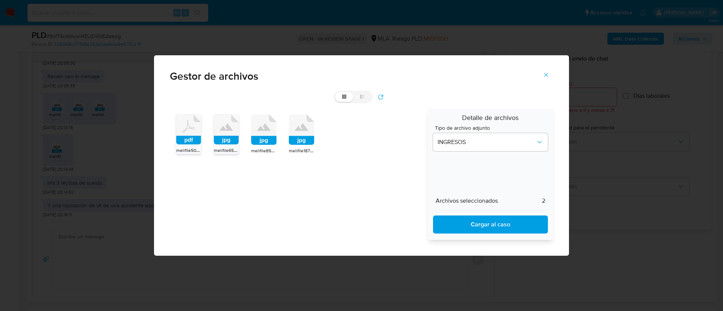
click at [476, 226] on span "Cargar al caso" at bounding box center [490, 224] width 95 height 17
click at [624, 120] on div "Gestor de archivos grid list pdf melifile5002976736738177584.pdf jpg melifile65…" at bounding box center [361, 155] width 723 height 311
click at [548, 74] on icon "Cerrar" at bounding box center [546, 75] width 7 height 7
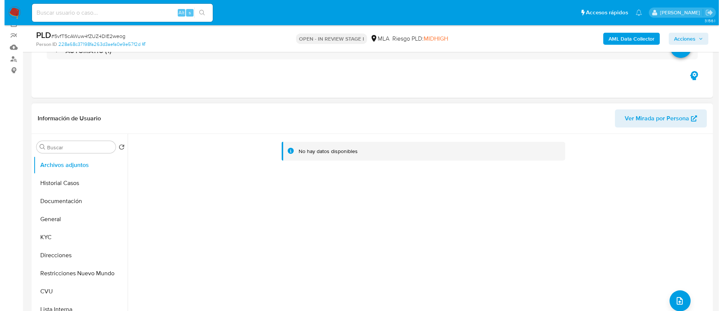
scroll to position [56, 0]
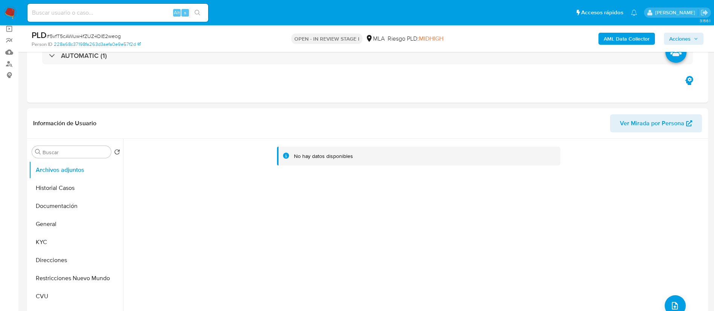
click at [608, 38] on b "AML Data Collector" at bounding box center [627, 39] width 46 height 12
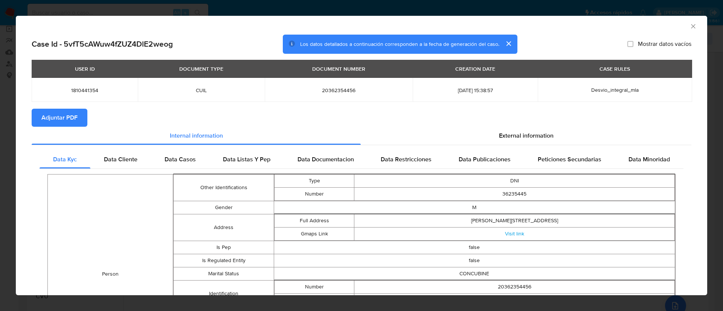
click at [82, 115] on button "Adjuntar PDF" at bounding box center [60, 118] width 56 height 18
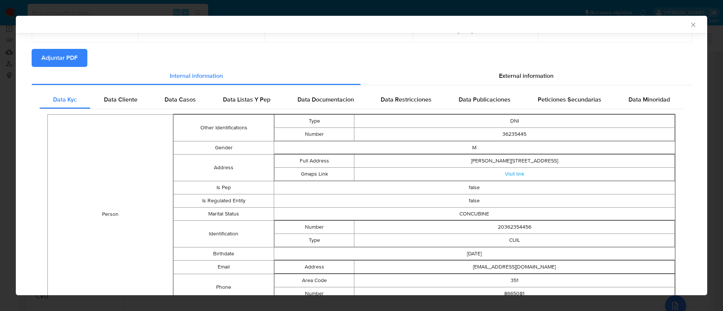
scroll to position [7, 0]
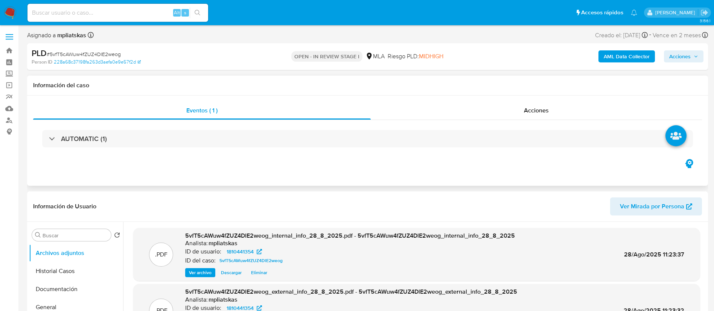
select select "10"
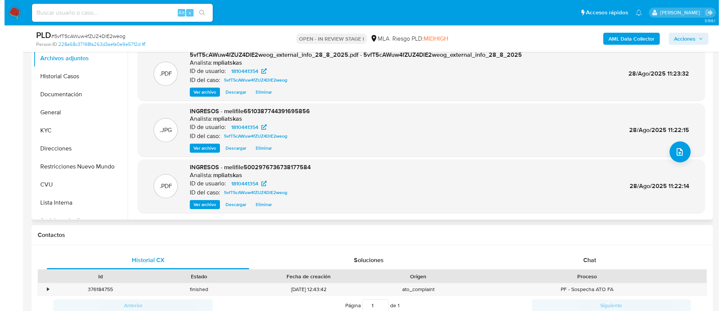
scroll to position [169, 0]
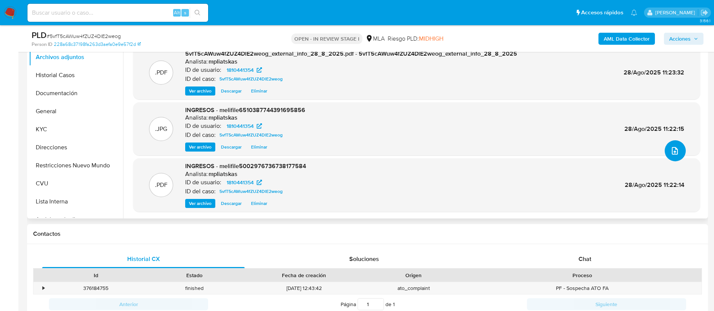
click at [672, 154] on icon "upload-file" at bounding box center [675, 151] width 6 height 8
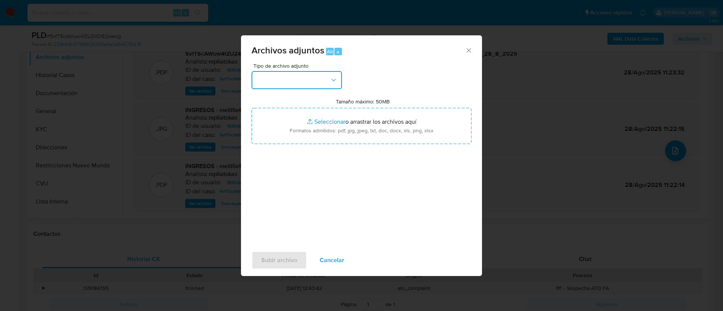
click at [293, 87] on button "button" at bounding box center [296, 80] width 90 height 18
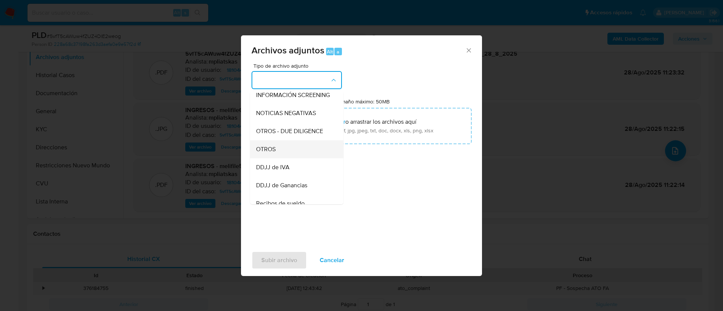
scroll to position [113, 0]
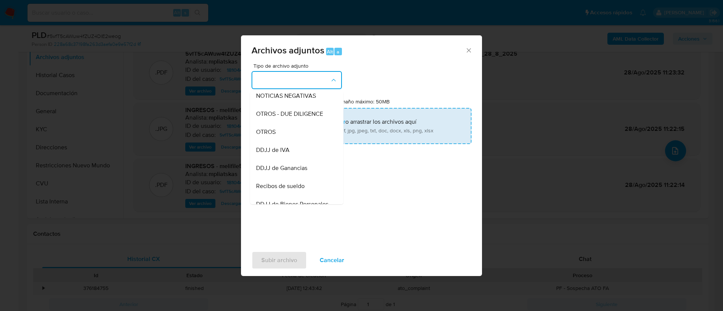
drag, startPoint x: 291, startPoint y: 139, endPoint x: 308, endPoint y: 134, distance: 17.9
click at [291, 139] on div "OTROS" at bounding box center [294, 132] width 77 height 18
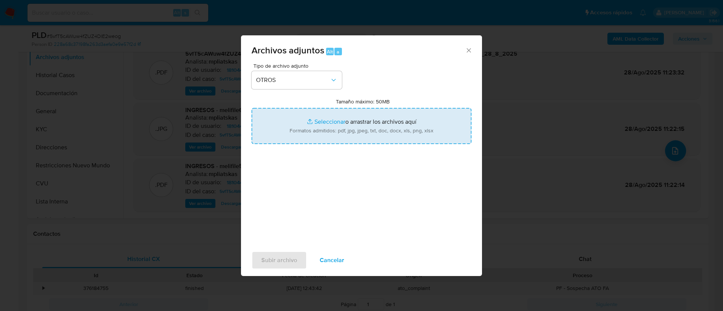
click at [308, 134] on input "Tamaño máximo: 50MB Seleccionar archivos" at bounding box center [361, 126] width 220 height 36
type input "C:\fakepath\1810441354 Movimientos.xlsx"
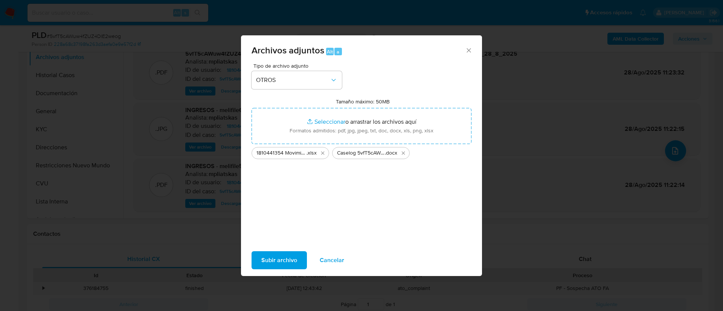
click at [285, 256] on span "Subir archivo" at bounding box center [279, 260] width 36 height 17
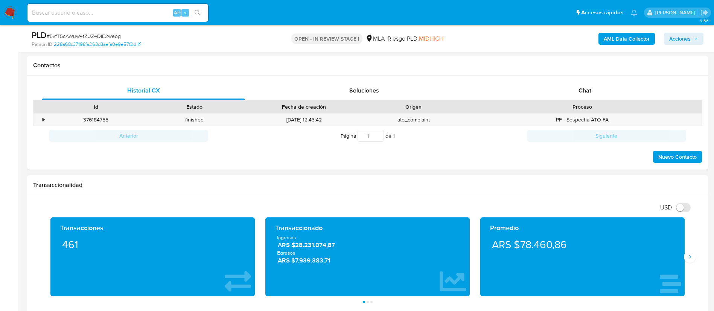
scroll to position [339, 0]
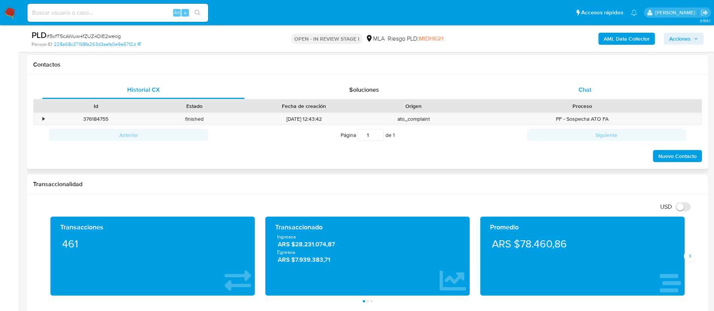
click at [560, 91] on div "Chat" at bounding box center [585, 90] width 203 height 18
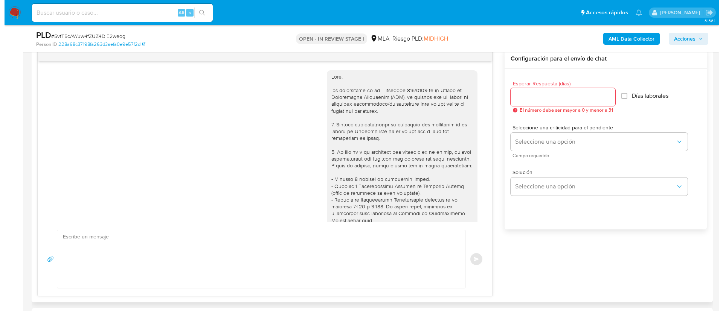
scroll to position [447, 0]
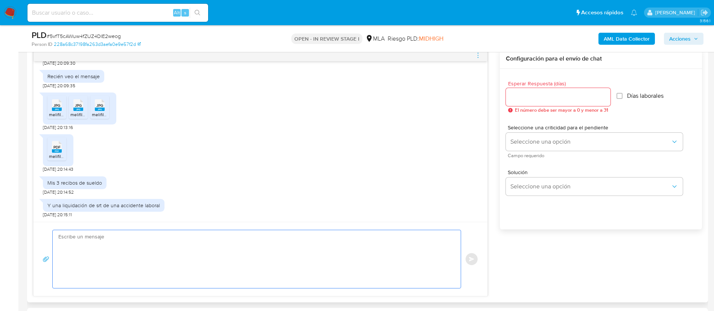
click at [263, 236] on textarea at bounding box center [254, 259] width 393 height 58
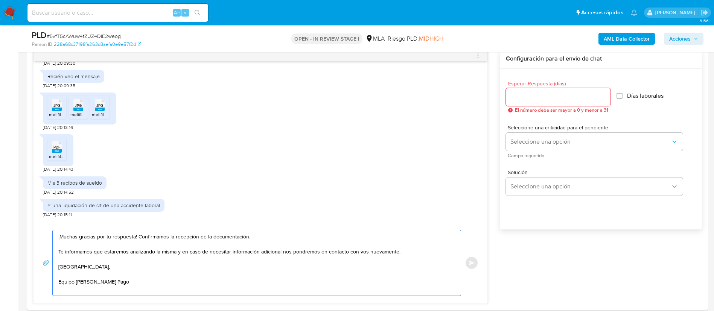
type textarea "¡Muchas gracias por tu respuesta! Confirmamos la recepción de la documentación.…"
click at [529, 95] on input "Esperar Respuesta (días)" at bounding box center [558, 97] width 105 height 10
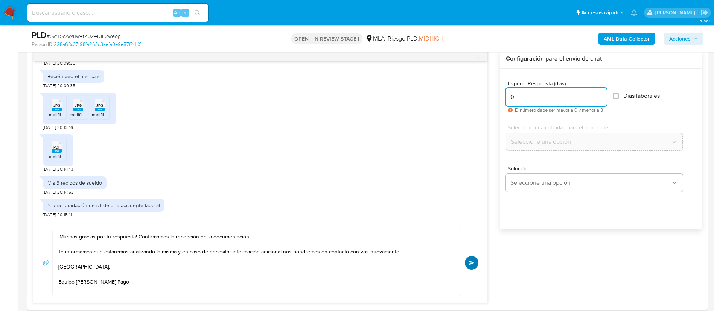
type input "0"
drag, startPoint x: 475, startPoint y: 265, endPoint x: 484, endPoint y: 236, distance: 30.7
click at [475, 266] on button "Enviar" at bounding box center [472, 263] width 14 height 14
click at [479, 56] on icon "menu-action" at bounding box center [478, 55] width 7 height 7
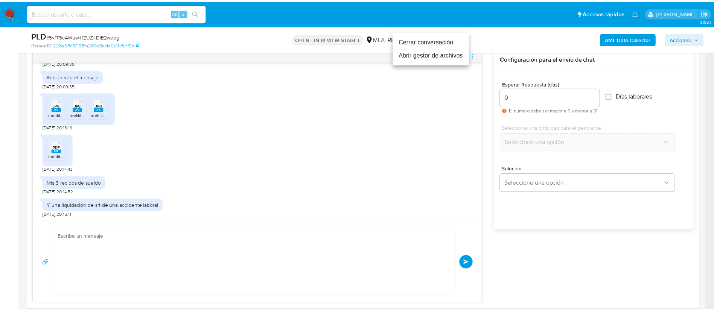
scroll to position [538, 0]
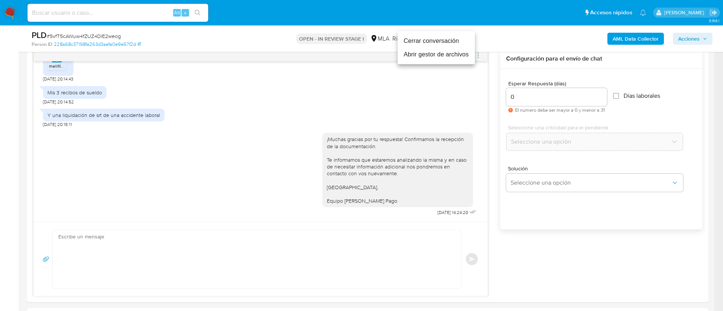
click at [448, 45] on li "Cerrar conversación" at bounding box center [436, 41] width 77 height 14
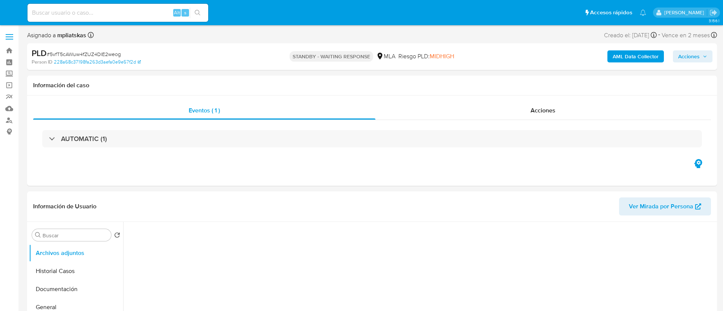
select select "10"
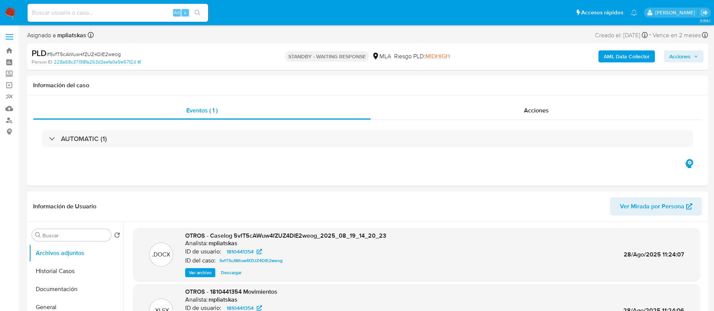
click at [143, 13] on input at bounding box center [117, 13] width 181 height 10
paste input "37MsZxRcomELBApkQOtd44UA"
type input "37MsZxRcomELBApkQOtd44UA"
click at [188, 12] on div "s" at bounding box center [185, 13] width 8 height 8
click at [194, 16] on button "search-icon" at bounding box center [197, 13] width 15 height 11
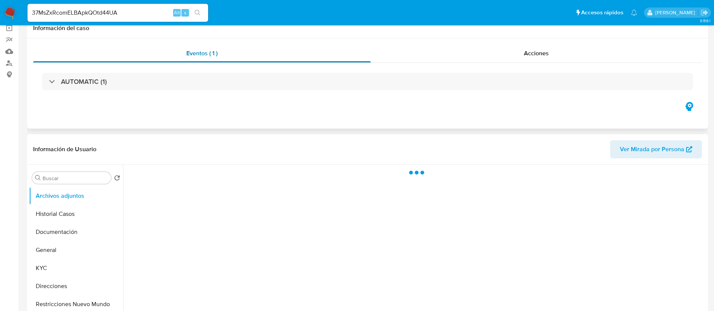
scroll to position [113, 0]
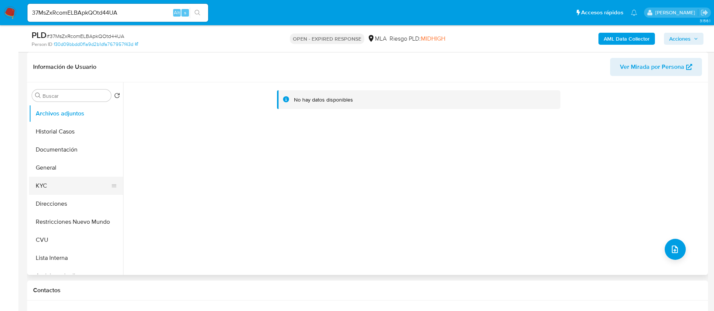
click at [62, 186] on button "KYC" at bounding box center [73, 186] width 88 height 18
select select "10"
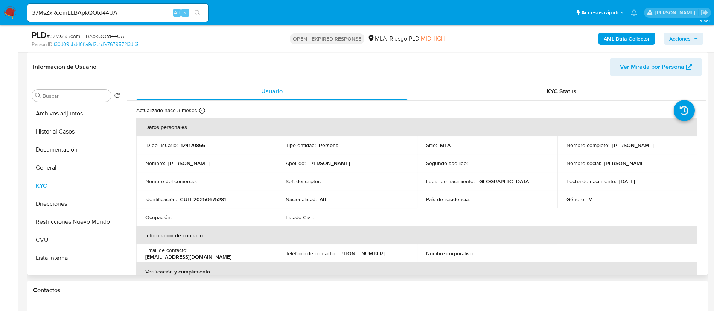
click at [200, 146] on p "124179866" at bounding box center [193, 145] width 24 height 7
copy p "124179866"
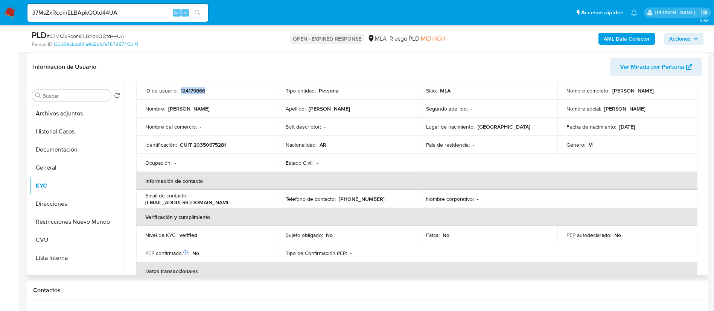
scroll to position [43, 0]
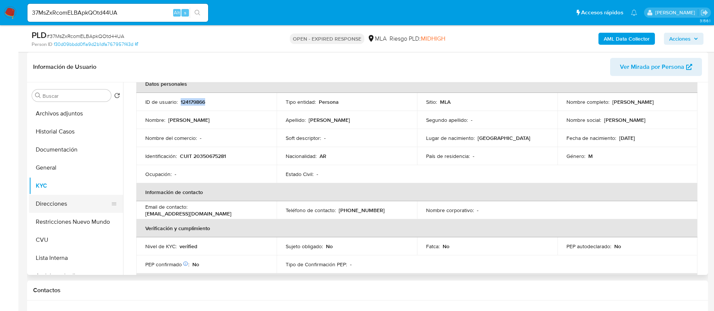
click at [30, 195] on button "Direcciones" at bounding box center [73, 204] width 88 height 18
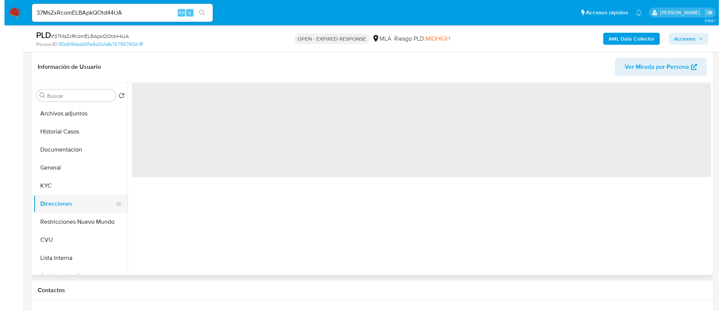
scroll to position [0, 0]
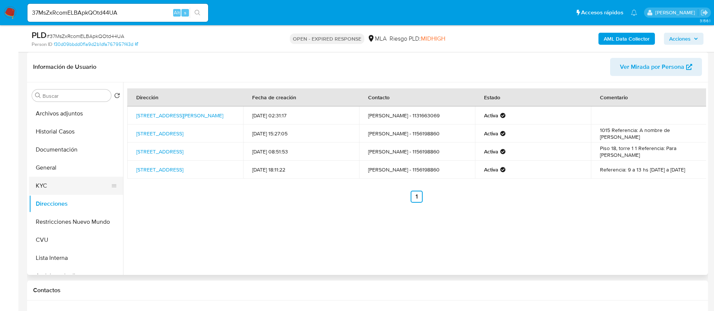
click at [75, 190] on button "KYC" at bounding box center [73, 186] width 88 height 18
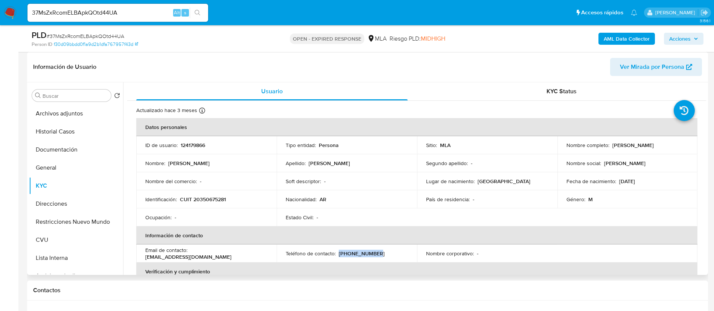
drag, startPoint x: 338, startPoint y: 254, endPoint x: 369, endPoint y: 256, distance: 31.0
click at [369, 256] on p "[PHONE_NUMBER]" at bounding box center [362, 253] width 46 height 7
drag, startPoint x: 190, startPoint y: 253, endPoint x: 254, endPoint y: 252, distance: 64.0
click at [254, 252] on div "Email de contacto : [EMAIL_ADDRESS][DOMAIN_NAME]" at bounding box center [206, 254] width 122 height 14
click at [613, 42] on b "AML Data Collector" at bounding box center [627, 39] width 46 height 12
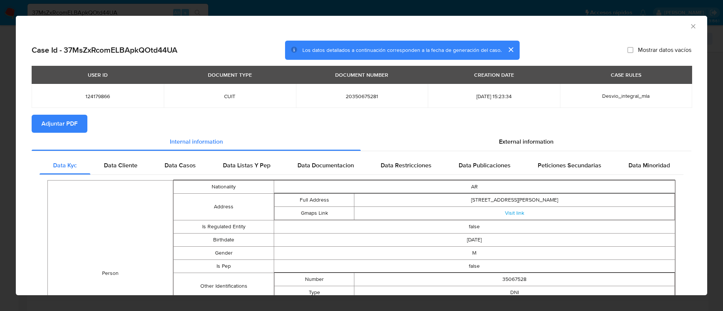
click at [71, 119] on span "Adjuntar PDF" at bounding box center [59, 124] width 36 height 17
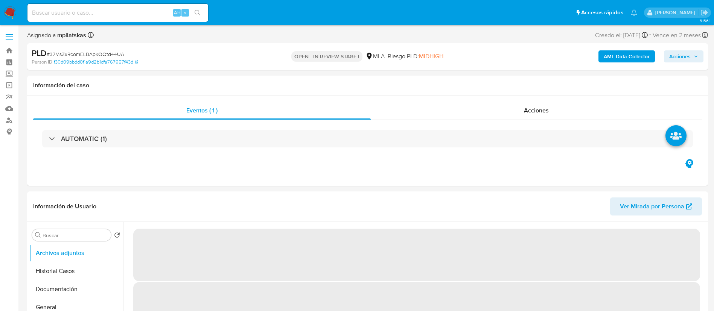
select select "10"
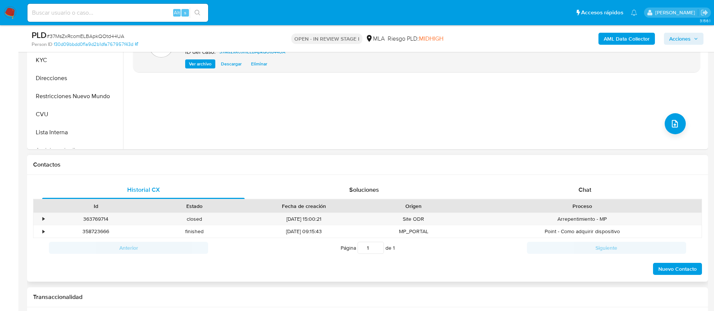
scroll to position [282, 0]
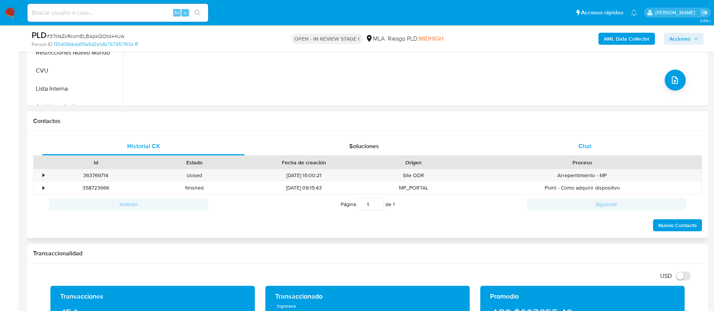
click at [583, 143] on span "Chat" at bounding box center [585, 146] width 13 height 9
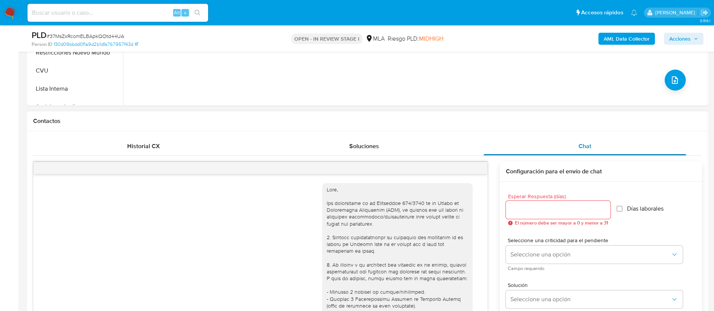
scroll to position [431, 0]
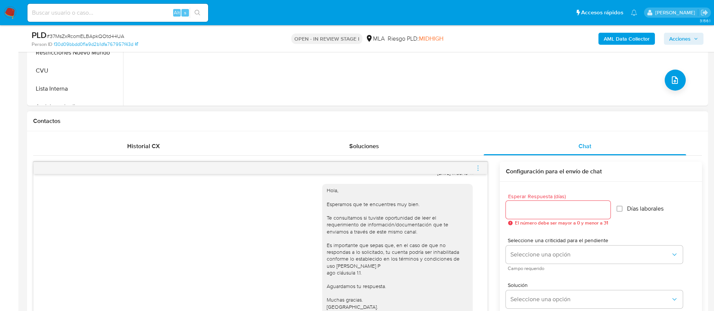
click at [472, 171] on div at bounding box center [261, 168] width 454 height 12
click at [475, 166] on icon "menu-action" at bounding box center [478, 168] width 7 height 7
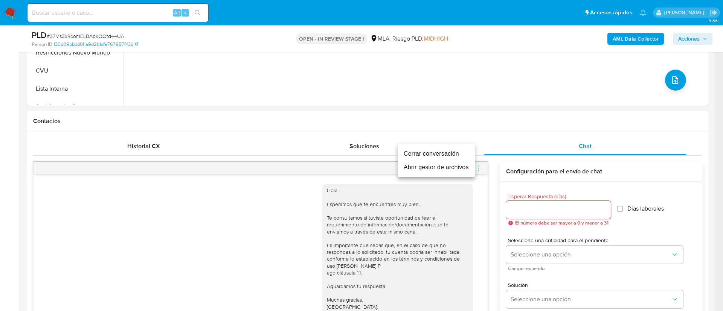
click at [464, 152] on li "Cerrar conversación" at bounding box center [436, 154] width 77 height 14
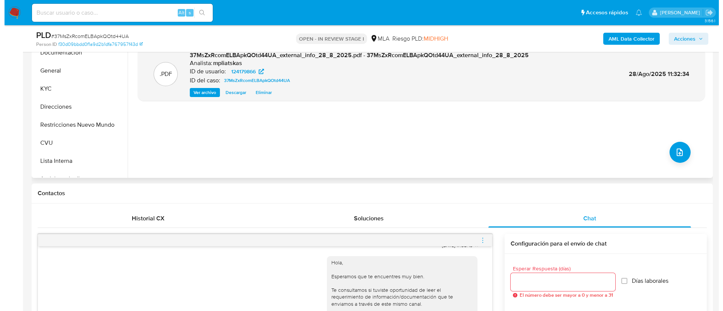
scroll to position [169, 0]
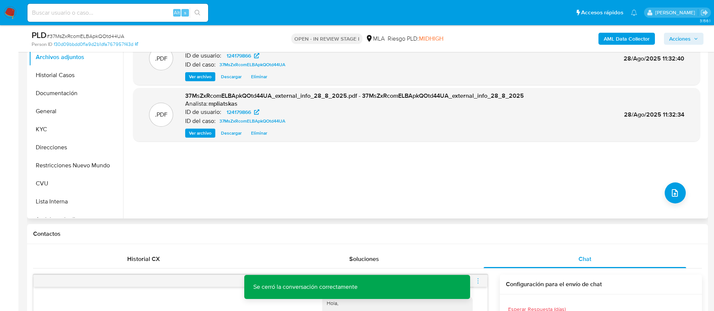
click at [688, 197] on div ".PDF 37MsZxRcomELBApkQOtd44UA_internal_info_28_8_2025.pdf - 37MsZxRcomELBApkQOt…" at bounding box center [416, 122] width 567 height 181
click at [676, 190] on icon "upload-file" at bounding box center [675, 193] width 9 height 9
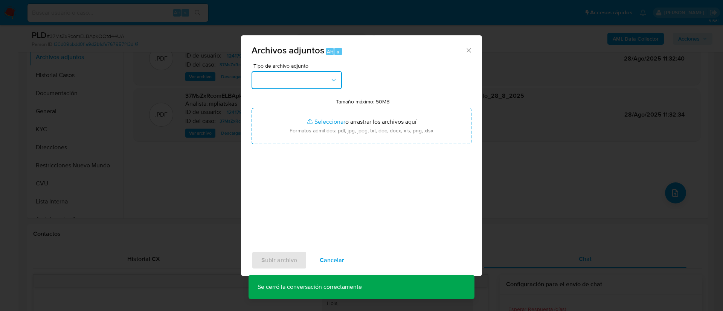
click at [308, 80] on button "button" at bounding box center [296, 80] width 90 height 18
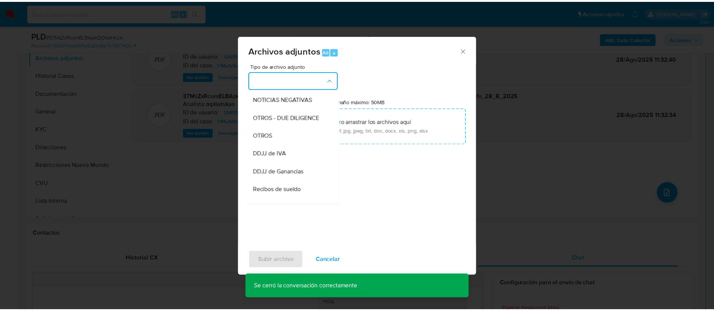
scroll to position [113, 0]
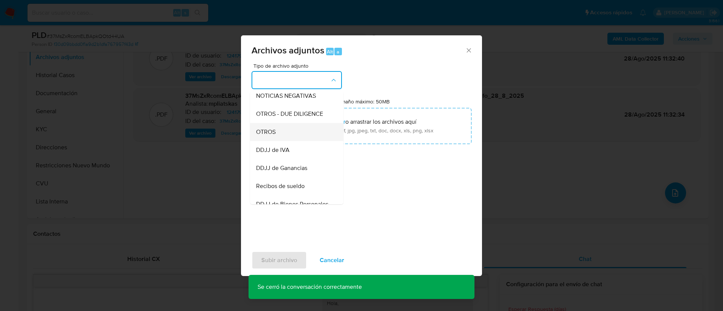
click at [306, 134] on div "OTROS" at bounding box center [294, 132] width 77 height 18
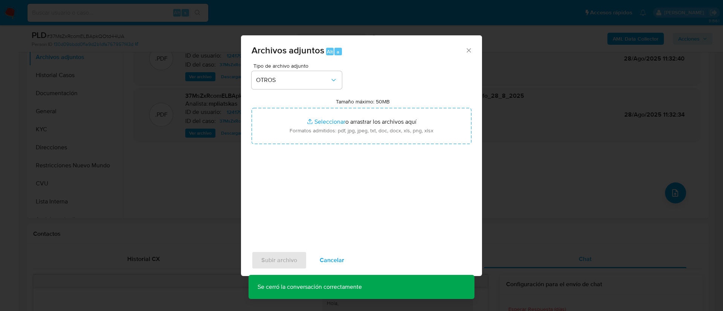
click at [306, 134] on input "Tamaño máximo: 50MB Seleccionar archivos" at bounding box center [361, 126] width 220 height 36
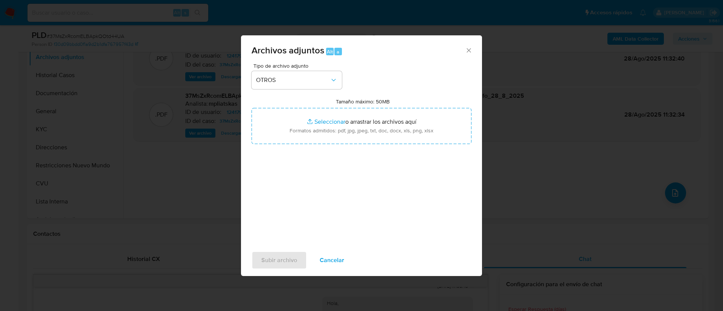
type input "C:\fakepath\124179866 Movimientos.xlsx"
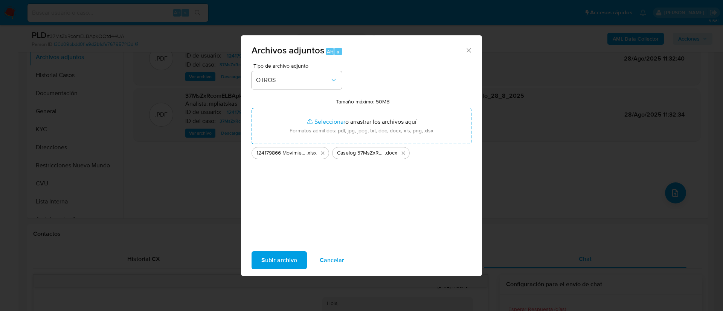
click at [281, 256] on span "Subir archivo" at bounding box center [279, 260] width 36 height 17
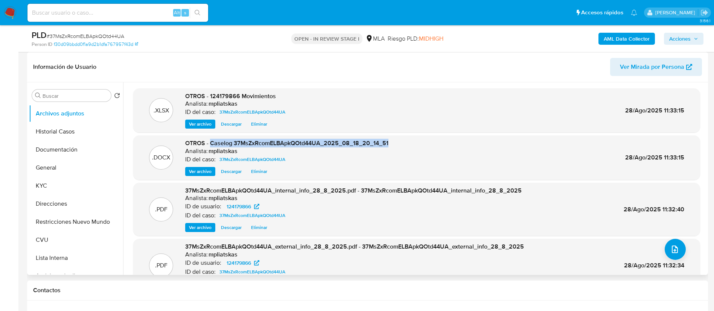
drag, startPoint x: 211, startPoint y: 144, endPoint x: 428, endPoint y: 140, distance: 216.9
click at [428, 140] on div ".DOCX OTROS - Caselog 37MsZxRcomELBApkQOtd44UA_2025_08_18_20_14_51 Analista: mp…" at bounding box center [416, 157] width 559 height 37
copy span "Caselog 37MsZxRcomELBApkQOtd44UA_2025_08_18_20_14_51"
click at [688, 41] on span "Acciones" at bounding box center [679, 39] width 21 height 12
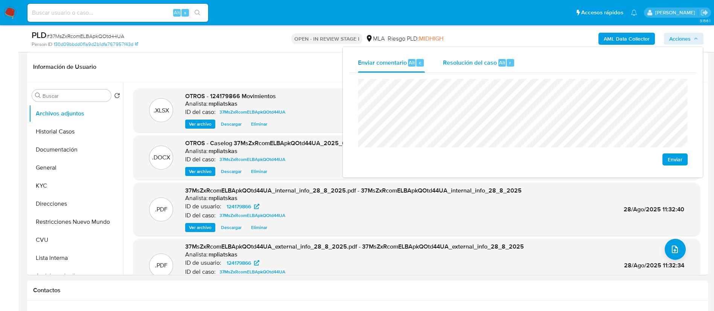
click at [505, 59] on div "Alt r" at bounding box center [506, 63] width 16 height 8
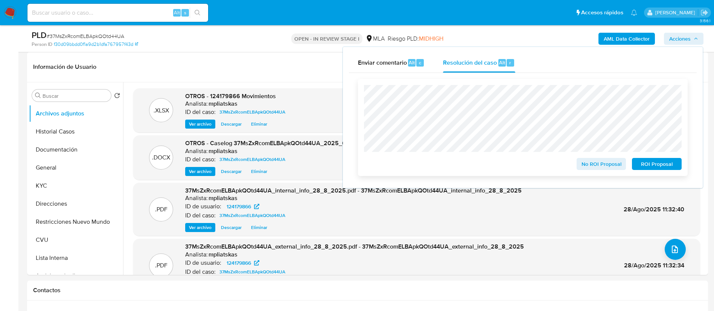
click at [597, 163] on span "No ROI Proposal" at bounding box center [601, 164] width 39 height 11
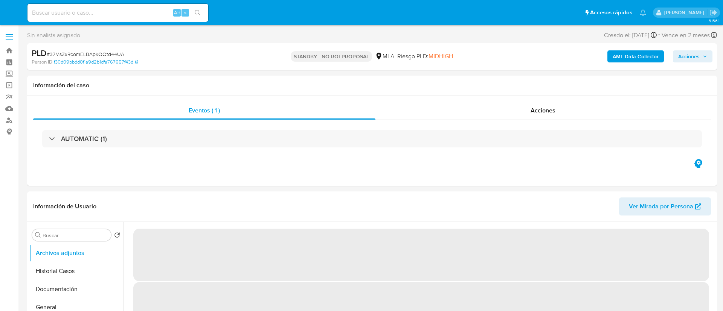
select select "10"
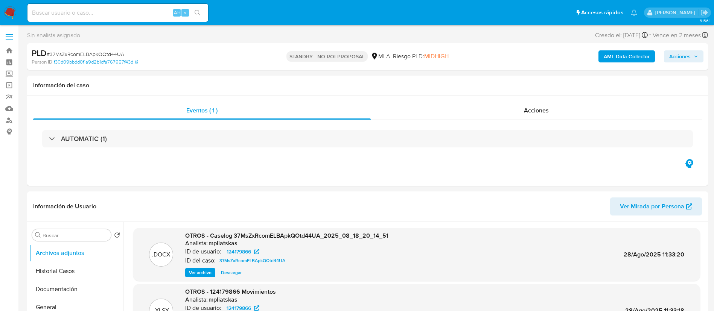
drag, startPoint x: 149, startPoint y: 11, endPoint x: 189, endPoint y: 10, distance: 39.5
click at [149, 11] on input at bounding box center [117, 13] width 181 height 10
paste input "CEXu8LrrxEbRPp4Y0fjzZjeT"
type input "CEXu8LrrxEbRPp4Y0fjzZjeT"
click at [201, 9] on button "search-icon" at bounding box center [197, 13] width 15 height 11
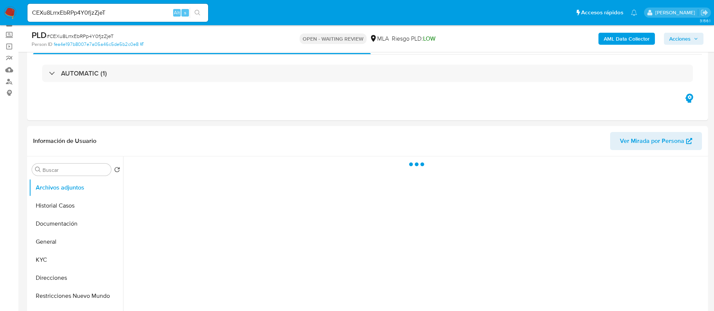
scroll to position [56, 0]
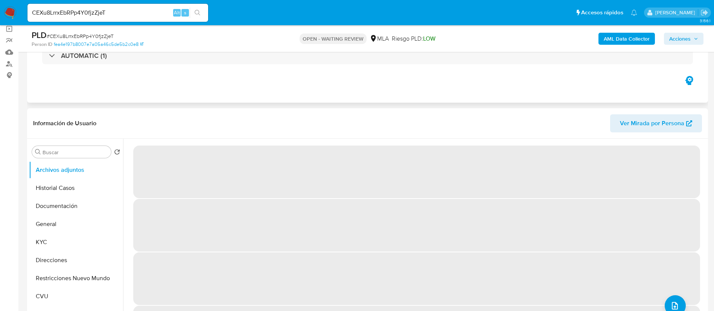
select select "10"
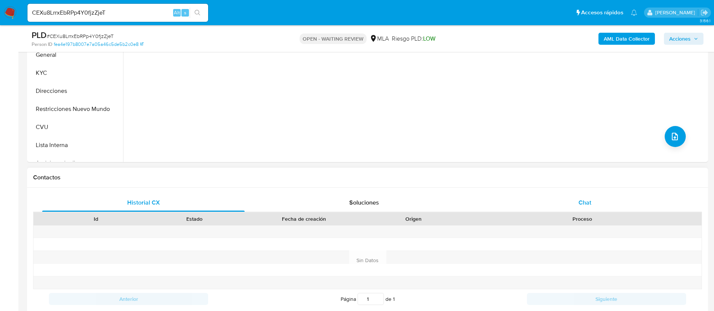
drag, startPoint x: 588, startPoint y: 191, endPoint x: 587, endPoint y: 197, distance: 5.3
click at [588, 192] on div "Historial CX Soluciones Chat Id Estado Fecha de creación Origen Proceso Anterio…" at bounding box center [367, 251] width 681 height 127
click at [587, 197] on div "Chat" at bounding box center [585, 203] width 203 height 18
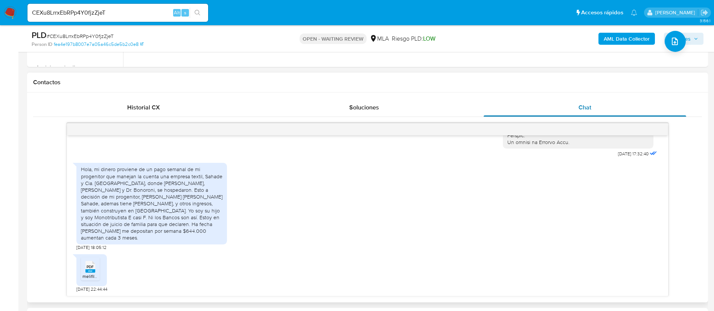
scroll to position [339, 0]
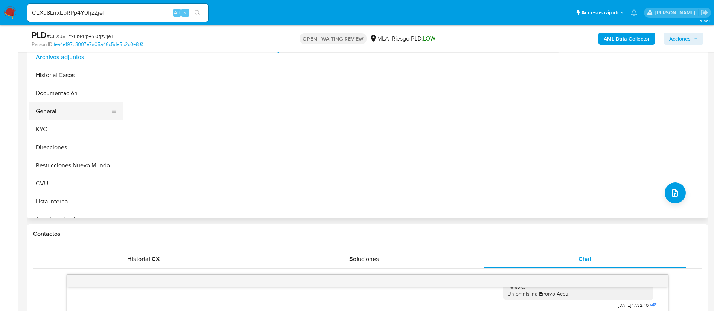
click at [58, 116] on button "General" at bounding box center [73, 111] width 88 height 18
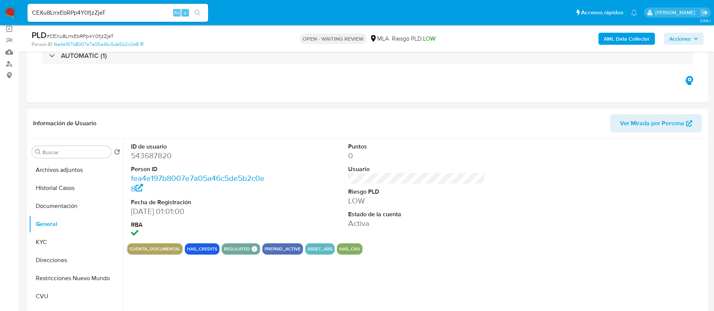
scroll to position [113, 0]
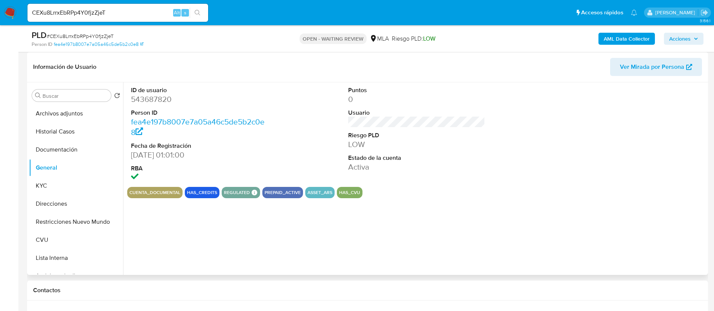
click at [154, 96] on dd "543687820" at bounding box center [199, 99] width 137 height 11
copy dd "543687820"
click at [64, 187] on button "KYC" at bounding box center [73, 186] width 88 height 18
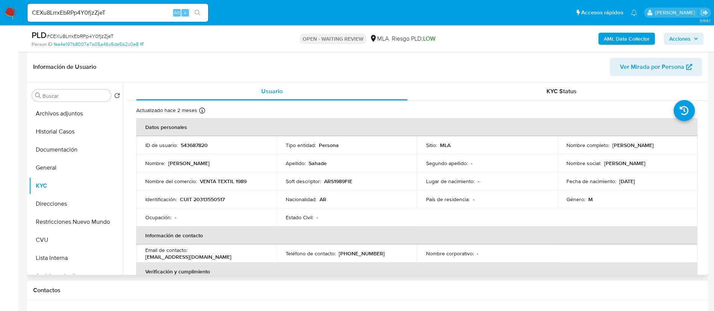
drag, startPoint x: 611, startPoint y: 145, endPoint x: 665, endPoint y: 147, distance: 53.9
click at [665, 147] on div "Nombre completo : Abdon Rafael Sahade" at bounding box center [628, 145] width 122 height 7
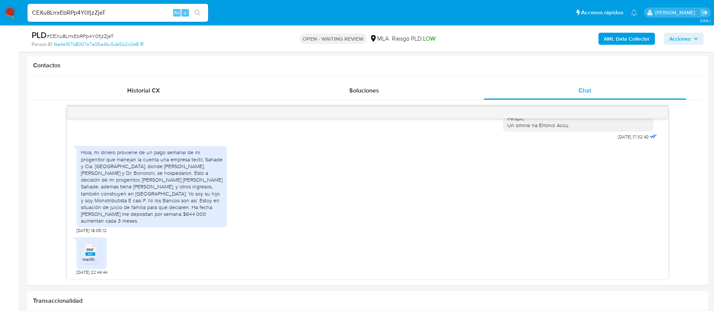
scroll to position [339, 0]
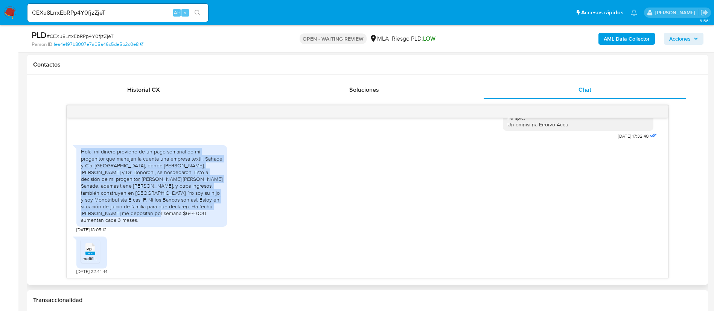
drag, startPoint x: 82, startPoint y: 160, endPoint x: 133, endPoint y: 209, distance: 71.6
click at [117, 219] on div "Hola, mi dinero proviene de un pago semanal de mi progenitor que manejan la cue…" at bounding box center [152, 185] width 142 height 75
copy div "Hola, mi dinero proviene de un pago semanal de mi progenitor que manejan la cue…"
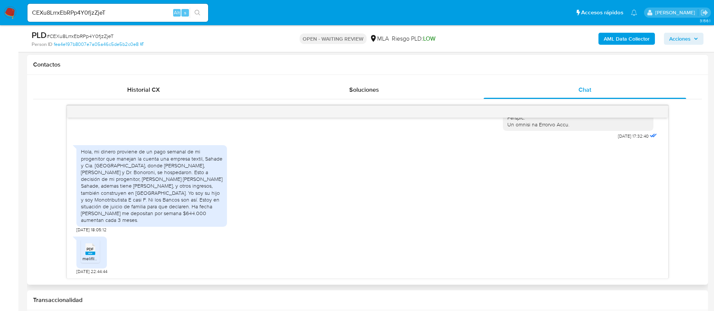
click at [87, 252] on span "PDF" at bounding box center [90, 249] width 7 height 5
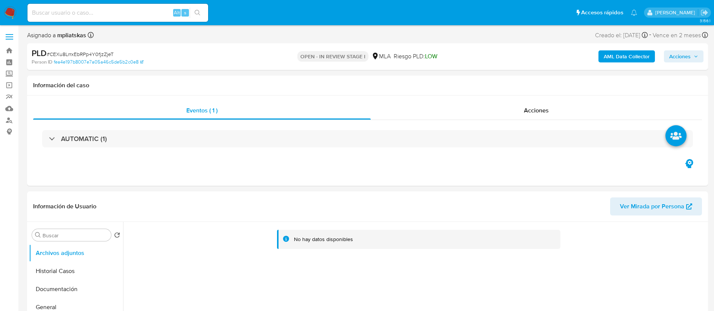
select select "10"
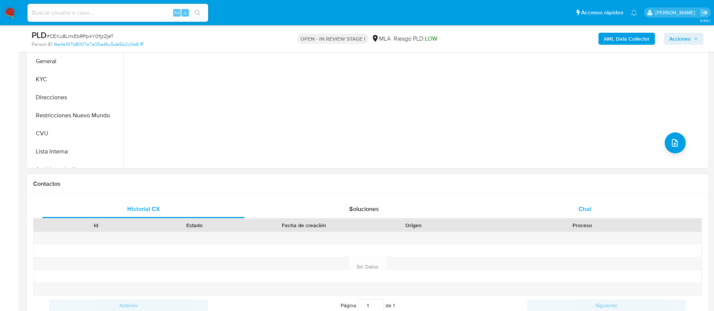
scroll to position [226, 0]
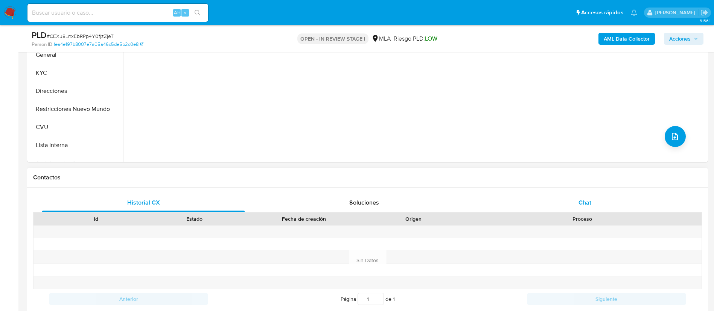
click at [508, 200] on div "Chat" at bounding box center [585, 203] width 203 height 18
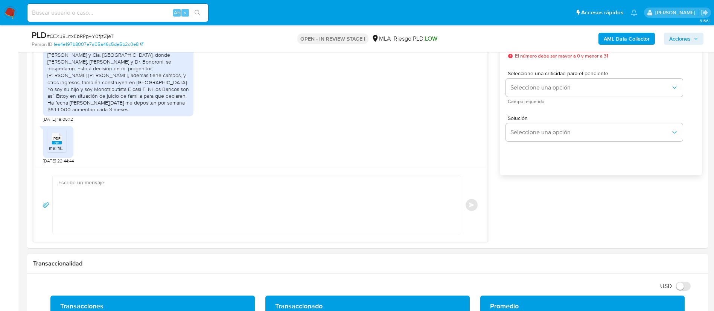
scroll to position [452, 0]
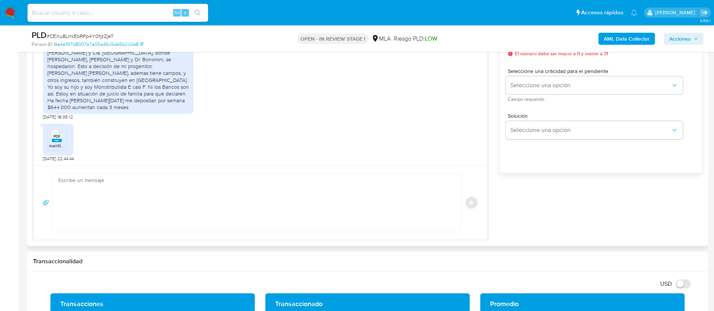
drag, startPoint x: 212, startPoint y: 263, endPoint x: 206, endPoint y: 240, distance: 23.5
click at [210, 261] on h1 "Transaccionalidad" at bounding box center [367, 262] width 669 height 8
click at [198, 213] on textarea at bounding box center [254, 203] width 393 height 58
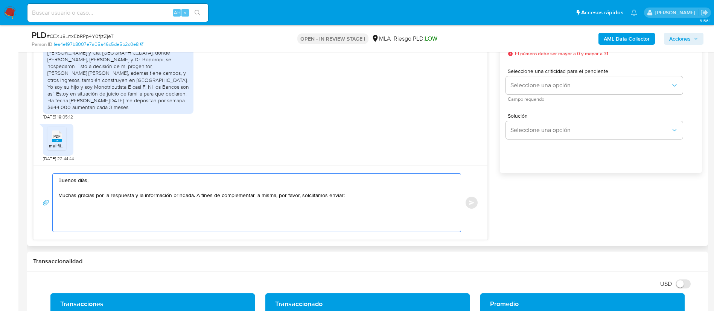
click at [313, 194] on textarea "Buenos días, Muchas gracias por la respuesta y la información brindada. A fines…" at bounding box center [254, 203] width 393 height 58
click at [314, 197] on textarea "Buenos días, Muchas gracias por la respuesta y la información brindada. A fines…" at bounding box center [254, 203] width 393 height 58
click at [0, 0] on lt-strong "ic" at bounding box center [0, 0] width 0 height 0
click at [121, 210] on textarea "Buenos días, Muchas gracias por la respuesta y la información brindada. A fines…" at bounding box center [254, 203] width 393 height 58
paste textarea "Proporciona el vínculo con las siguientes contrapartes con las que operaste, el…"
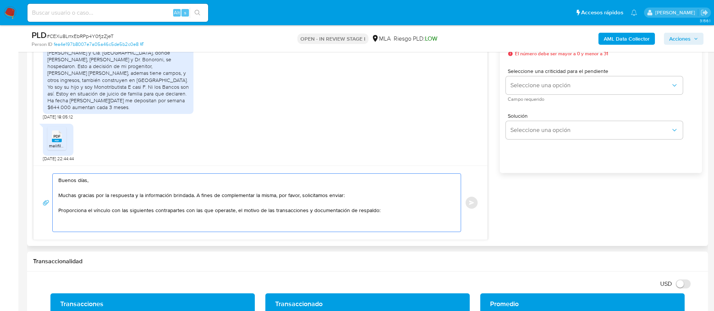
drag, startPoint x: 122, startPoint y: 211, endPoint x: 232, endPoint y: 211, distance: 109.6
click at [232, 211] on textarea "Buenos días, Muchas gracias por la respuesta y la información brindada. A fines…" at bounding box center [254, 203] width 393 height 58
paste textarea "Adriel Maybank - CUIT 20384530754"
click at [295, 224] on textarea "Buenos días, Muchas gracias por la respuesta y la información brindada. A fines…" at bounding box center [254, 203] width 393 height 58
click at [363, 217] on textarea "Buenos días, Muchas gracias por la respuesta y la información brindada. A fines…" at bounding box center [254, 203] width 393 height 58
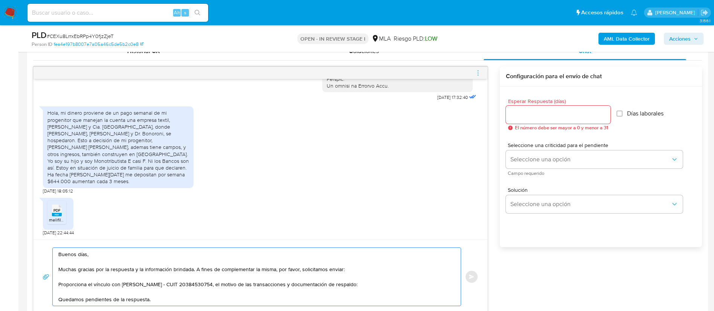
scroll to position [395, 0]
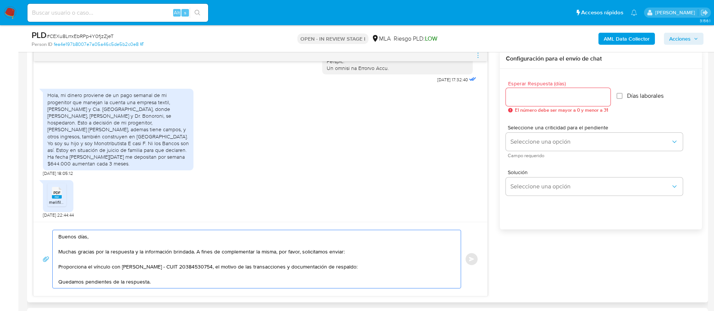
type textarea "Buenos días, Muchas gracias por la respuesta y la información brindada. A fines…"
click at [550, 101] on input "Esperar Respuesta (días)" at bounding box center [558, 97] width 105 height 10
type input "3"
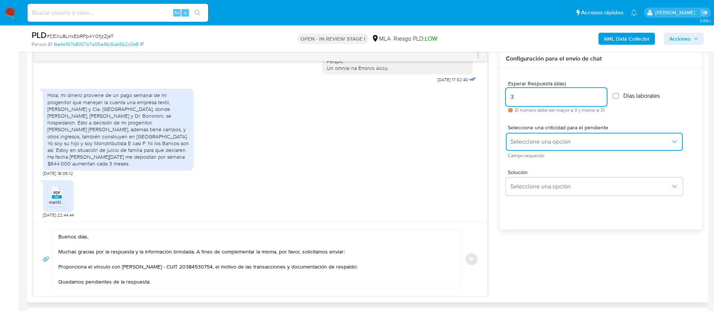
click at [549, 137] on button "Seleccione una opción" at bounding box center [594, 142] width 177 height 18
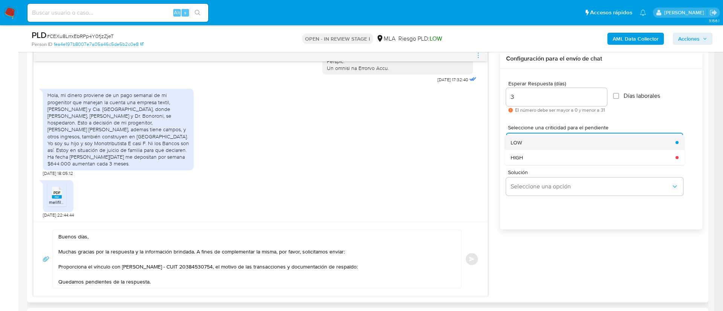
click at [545, 145] on div "LOW" at bounding box center [591, 142] width 160 height 15
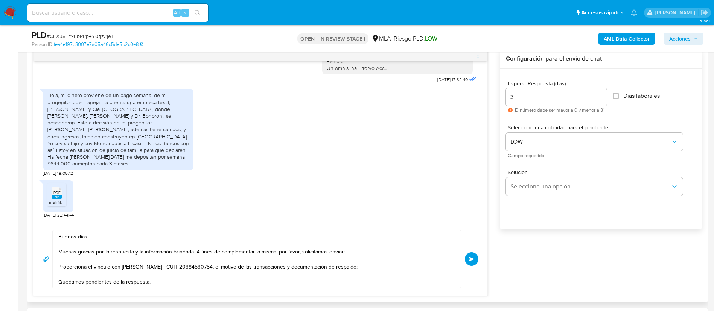
click at [473, 258] on span "Enviar" at bounding box center [471, 259] width 5 height 5
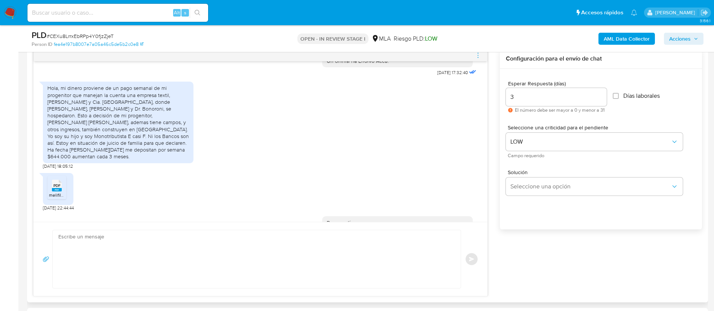
scroll to position [489, 0]
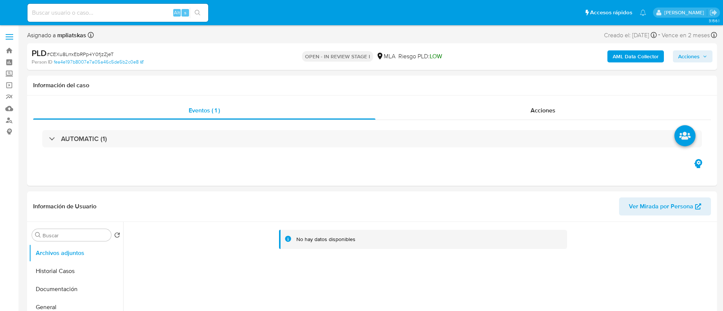
select select "10"
